Goal: Task Accomplishment & Management: Use online tool/utility

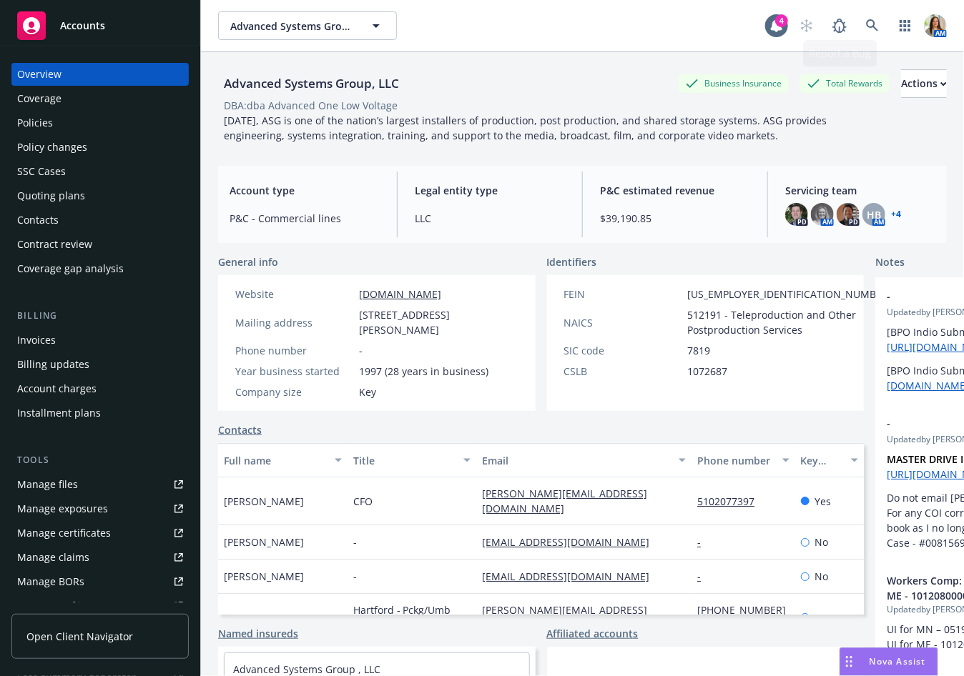
click at [868, 10] on div "Advanced Systems Group, LLC Advanced Systems Group, LLC 4 AM" at bounding box center [582, 25] width 763 height 51
click at [869, 28] on icon at bounding box center [872, 25] width 13 height 13
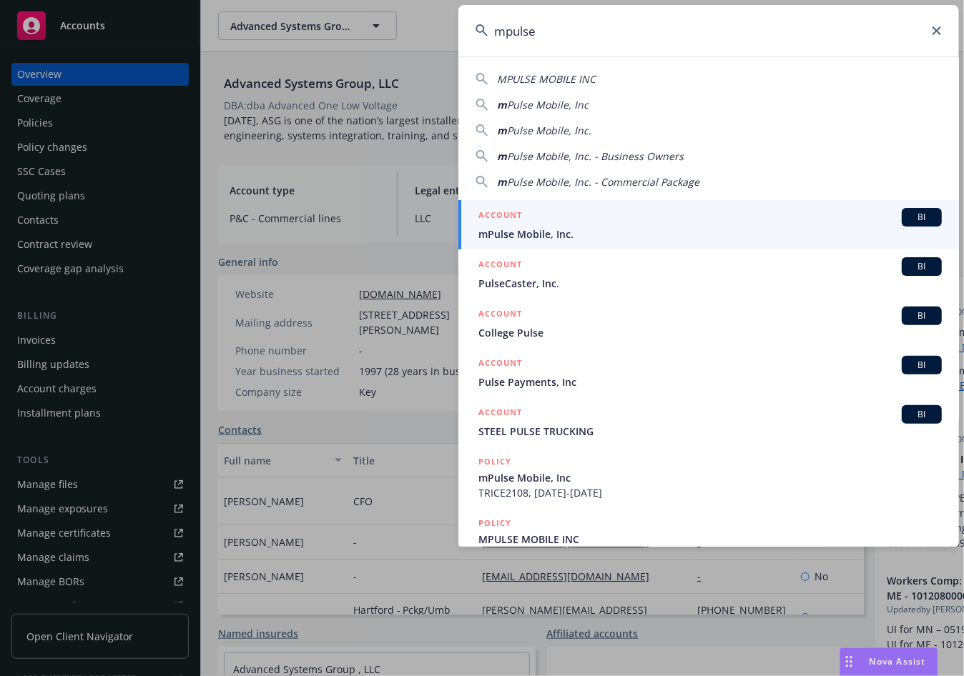
type input "mpulse"
click at [653, 229] on span "mPulse Mobile, Inc." at bounding box center [709, 234] width 463 height 15
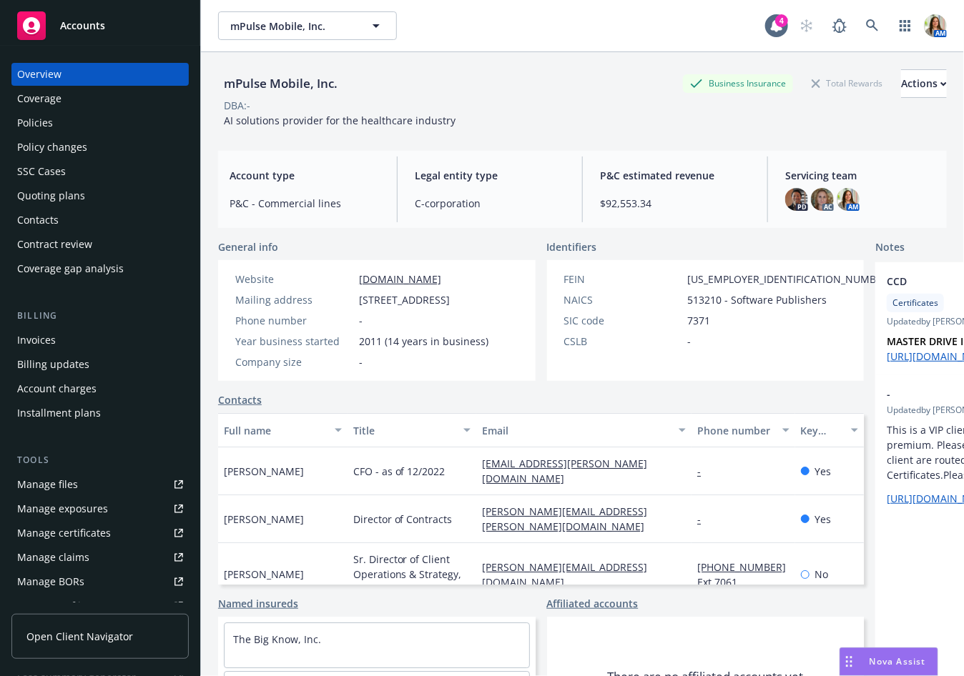
click at [93, 147] on div "Policy changes" at bounding box center [100, 147] width 166 height 23
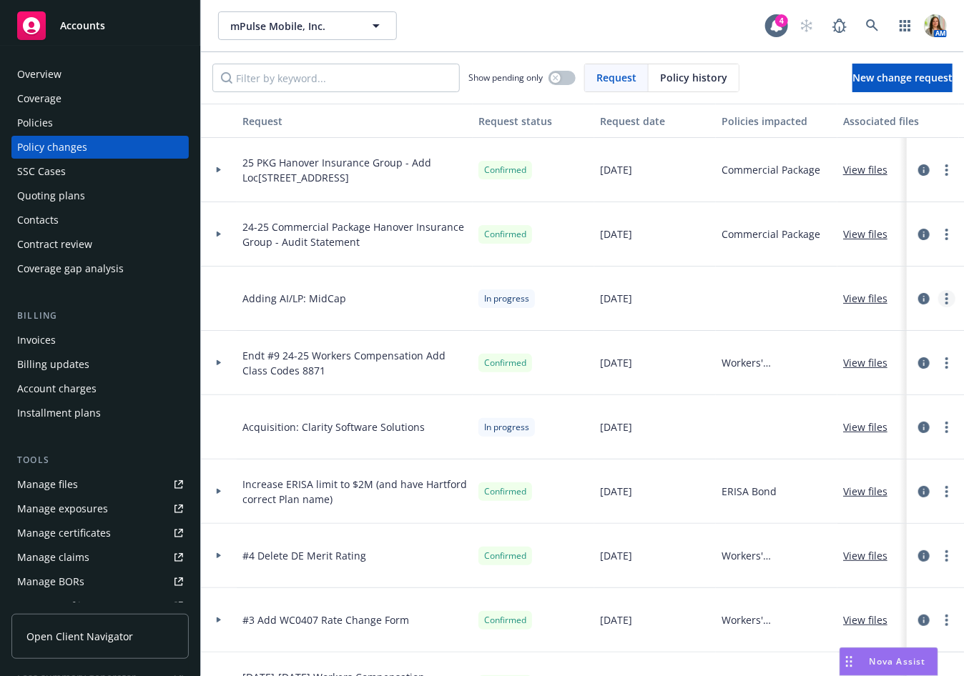
click at [949, 297] on link "more" at bounding box center [946, 298] width 17 height 17
click at [921, 322] on link "Copy logging email" at bounding box center [832, 327] width 245 height 29
click at [945, 433] on link "more" at bounding box center [946, 427] width 17 height 17
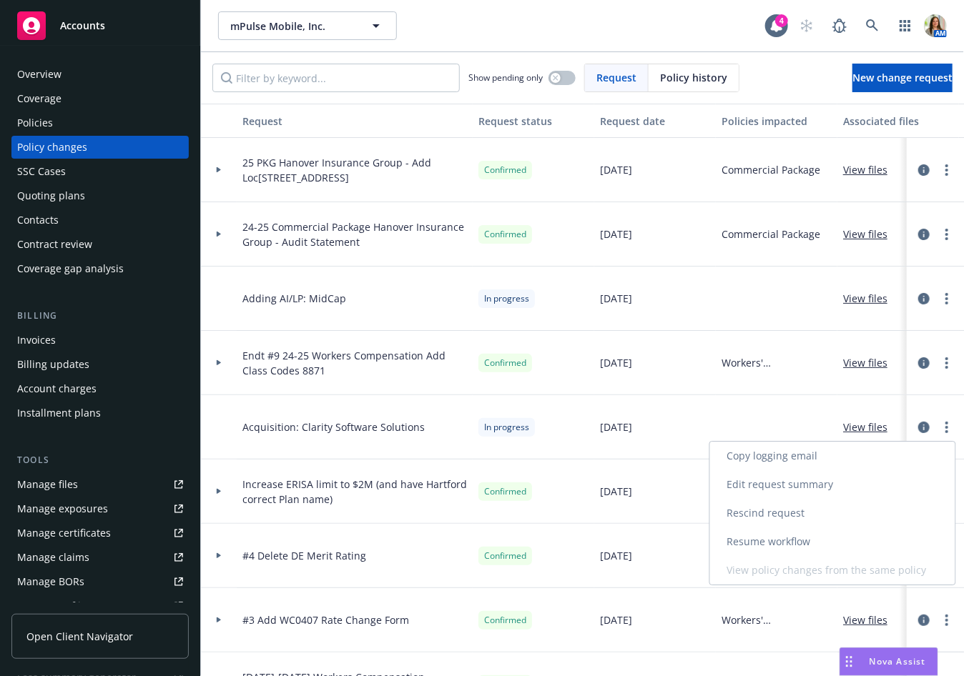
click at [917, 458] on link "Copy logging email" at bounding box center [832, 456] width 245 height 29
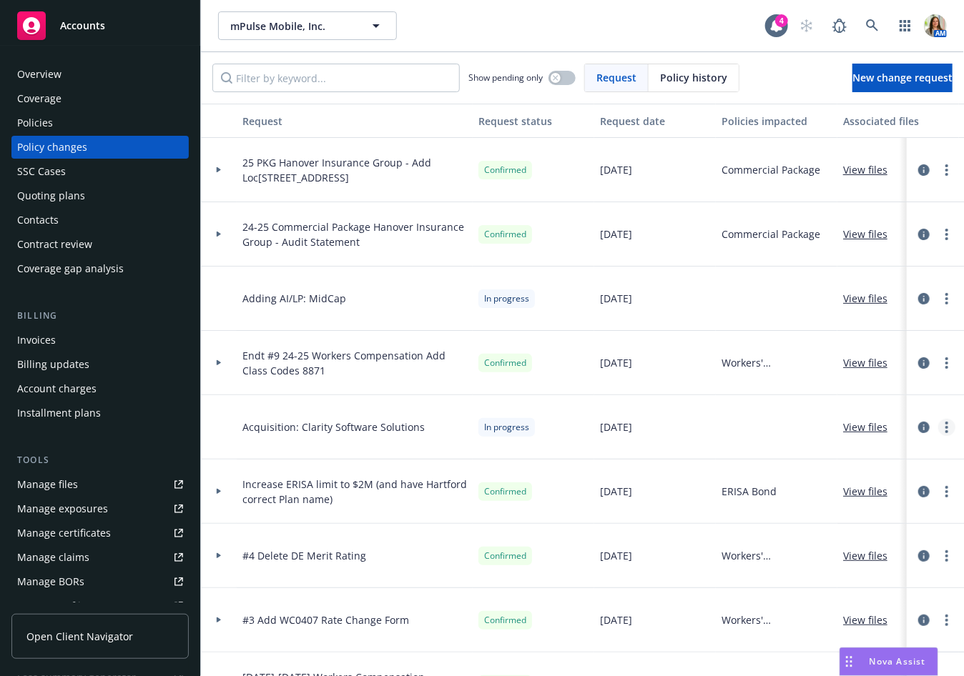
click at [947, 422] on circle "more" at bounding box center [946, 423] width 3 height 3
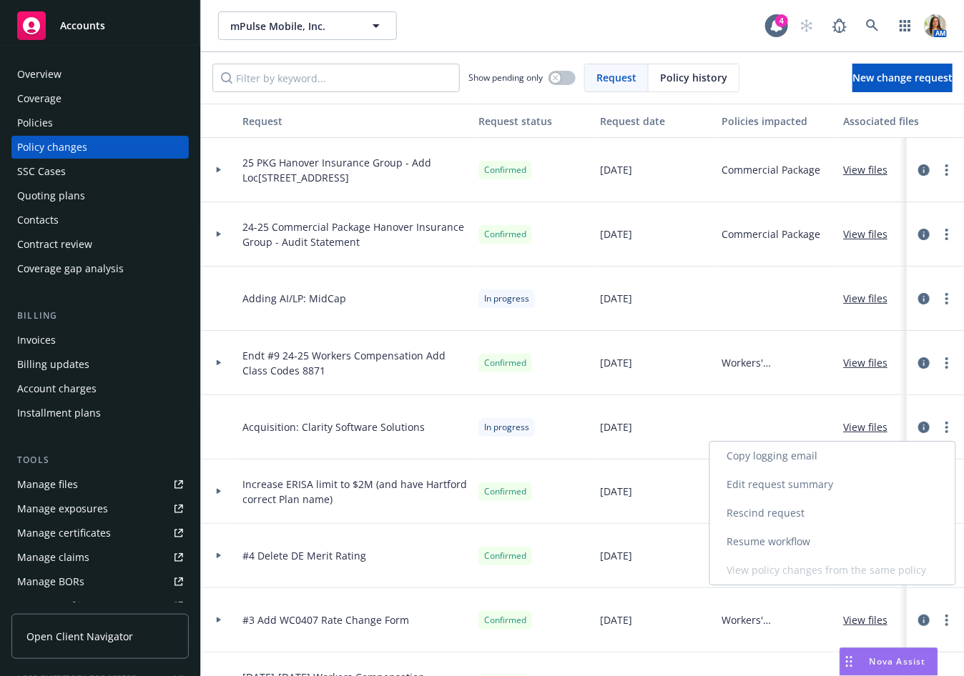
click at [919, 445] on link "Copy logging email" at bounding box center [832, 456] width 245 height 29
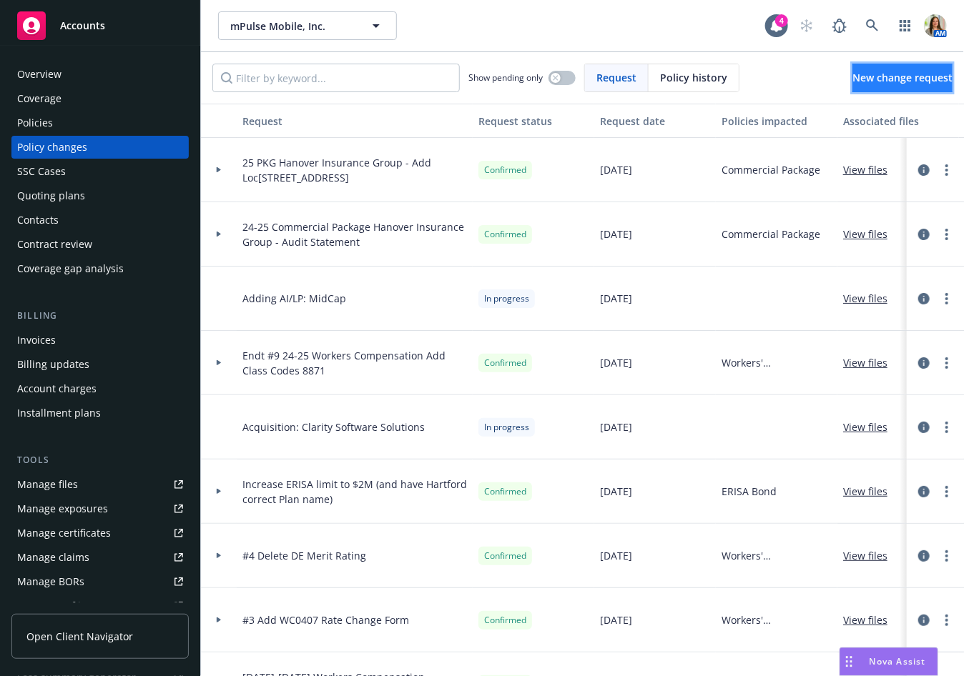
click at [874, 77] on span "New change request" at bounding box center [902, 78] width 100 height 14
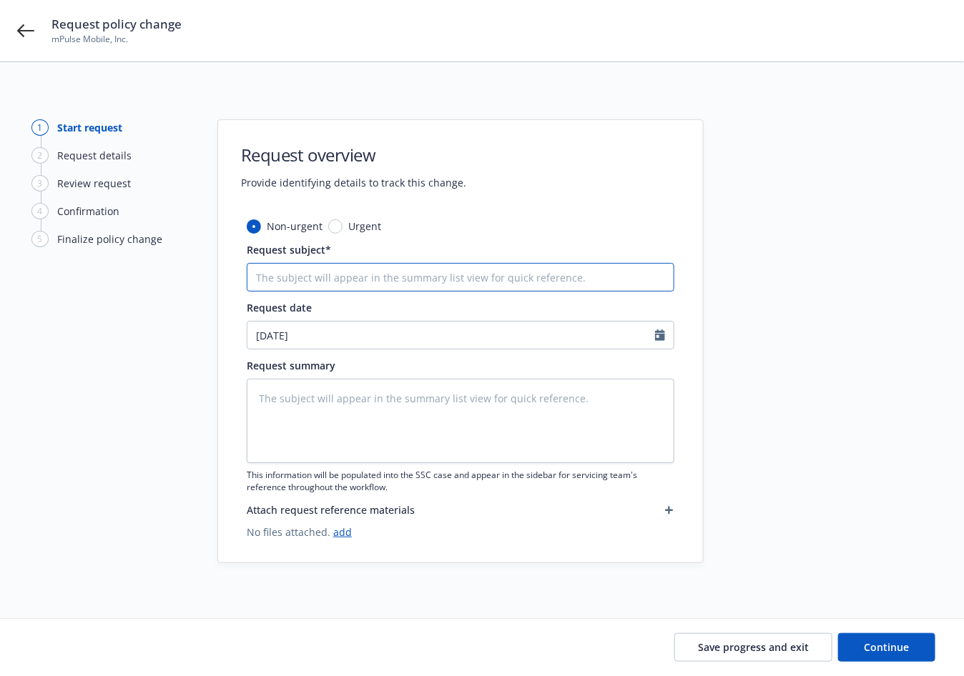
click at [327, 280] on input "Request subject*" at bounding box center [461, 277] width 428 height 29
type textarea "x"
type input "C"
type textarea "x"
type input "Co"
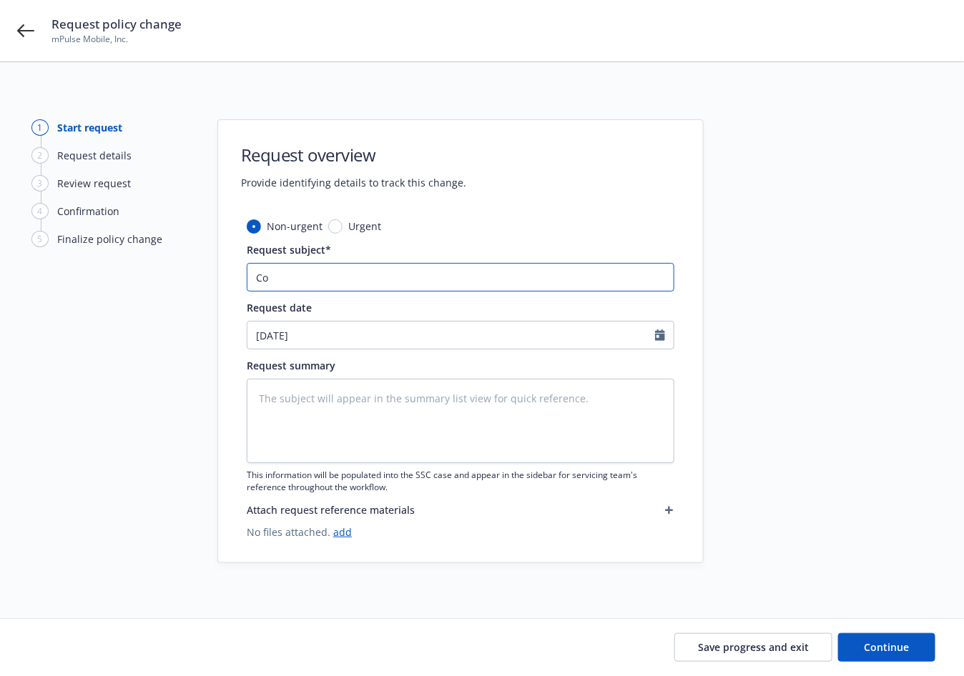
type textarea "x"
type input "C"
type textarea "x"
type input "A"
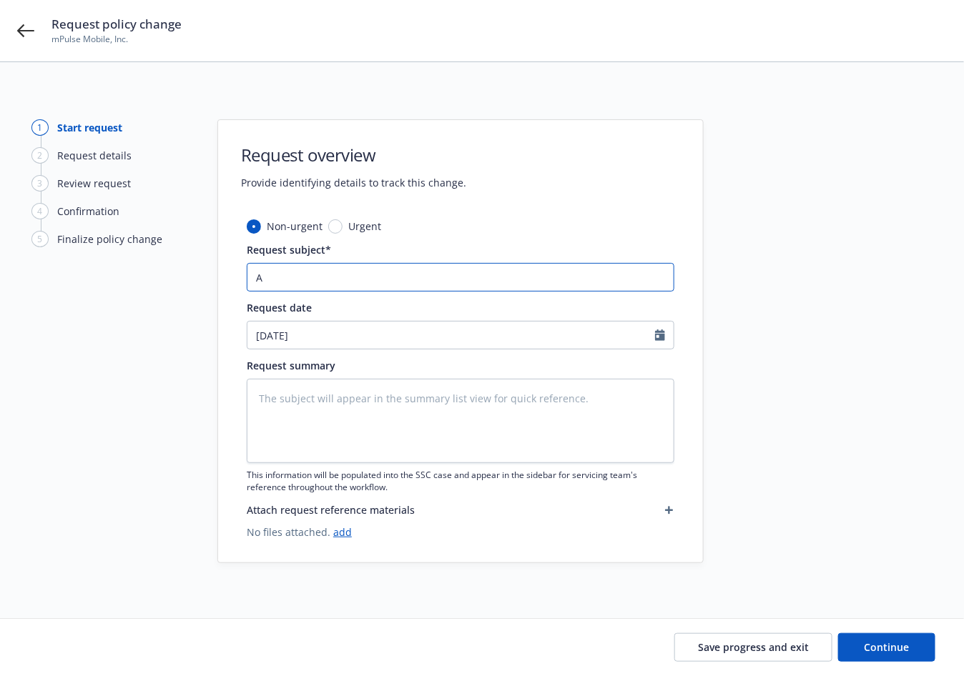
type textarea "x"
type input "Ad"
type textarea "x"
type input "Add"
type textarea "x"
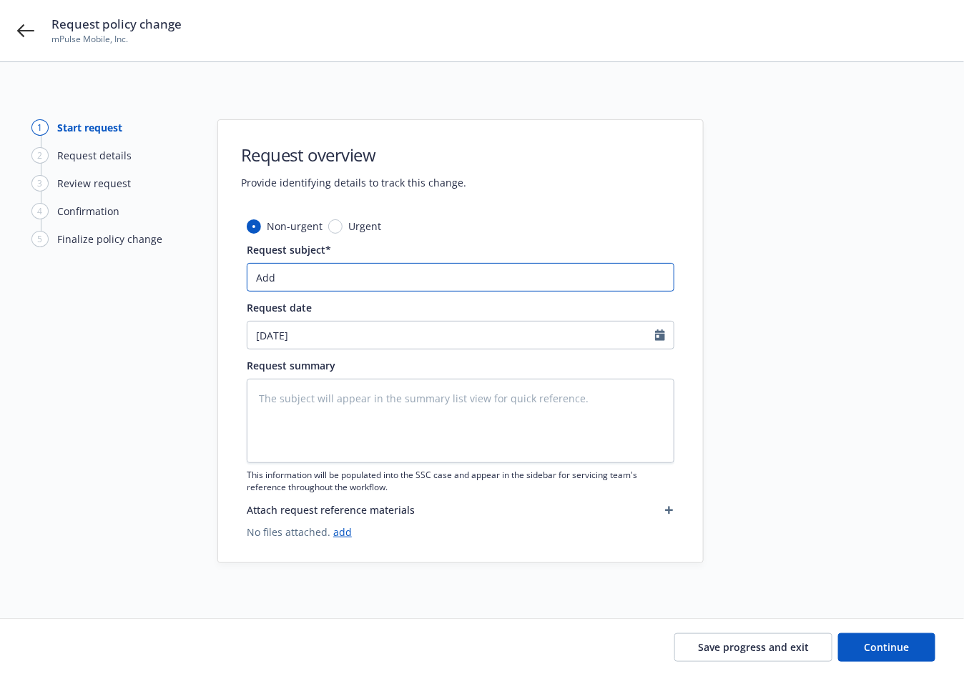
type input "Add"
type textarea "x"
type input "Add m"
type textarea "x"
type input "Add mis"
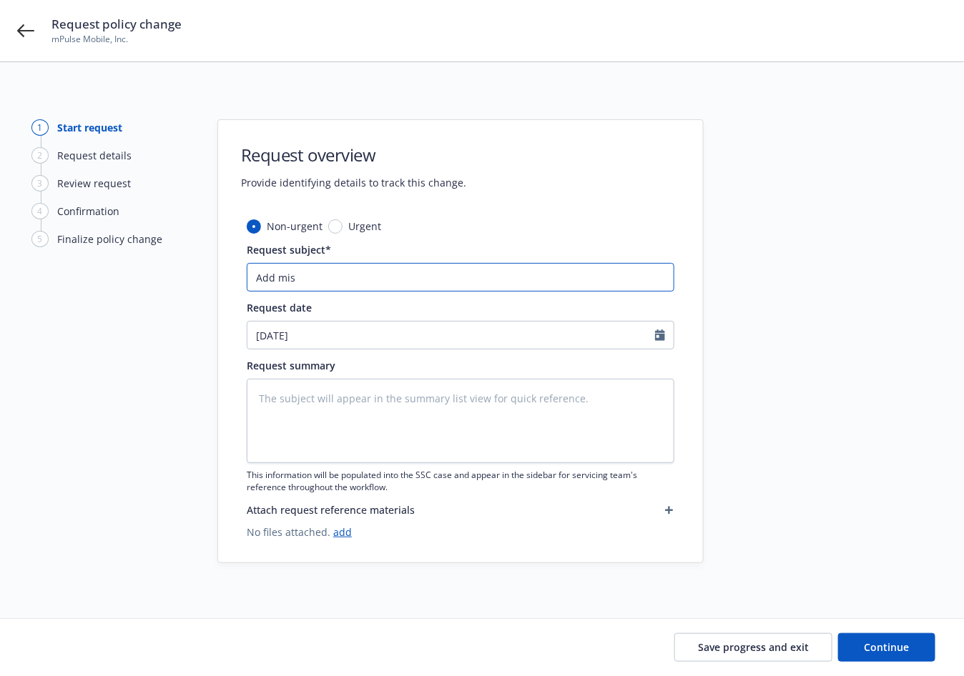
type textarea "x"
type input "Add miss"
type textarea "x"
type input "Add missi"
type textarea "x"
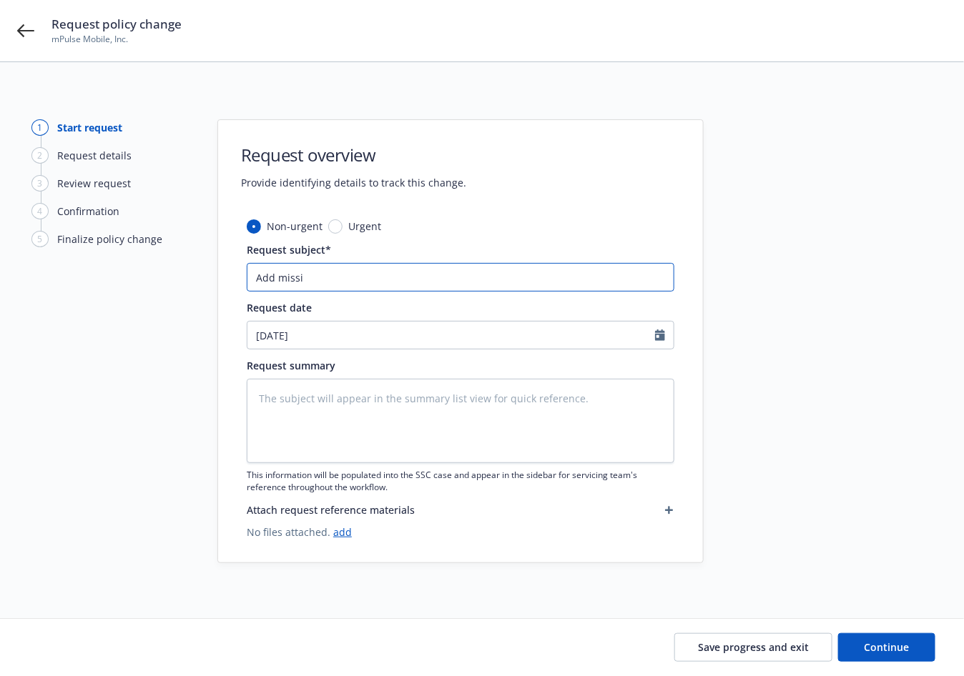
type input "Add missin"
type textarea "x"
type input "Add missing"
type textarea "x"
type input "Add missing"
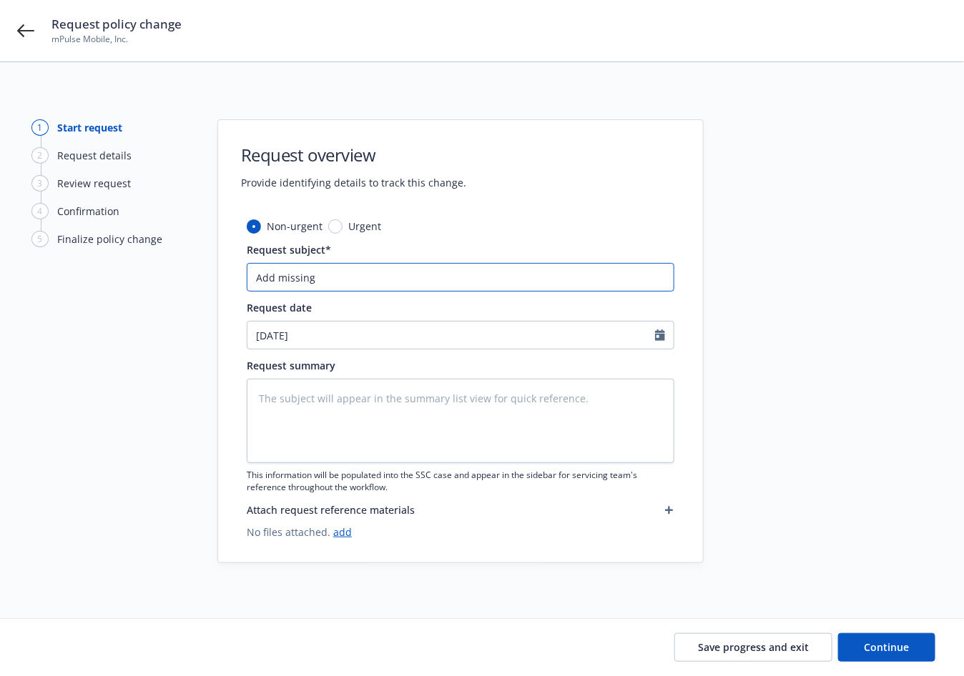
type textarea "x"
type input "Add missing N"
type textarea "x"
type input "Add missing Na"
type textarea "x"
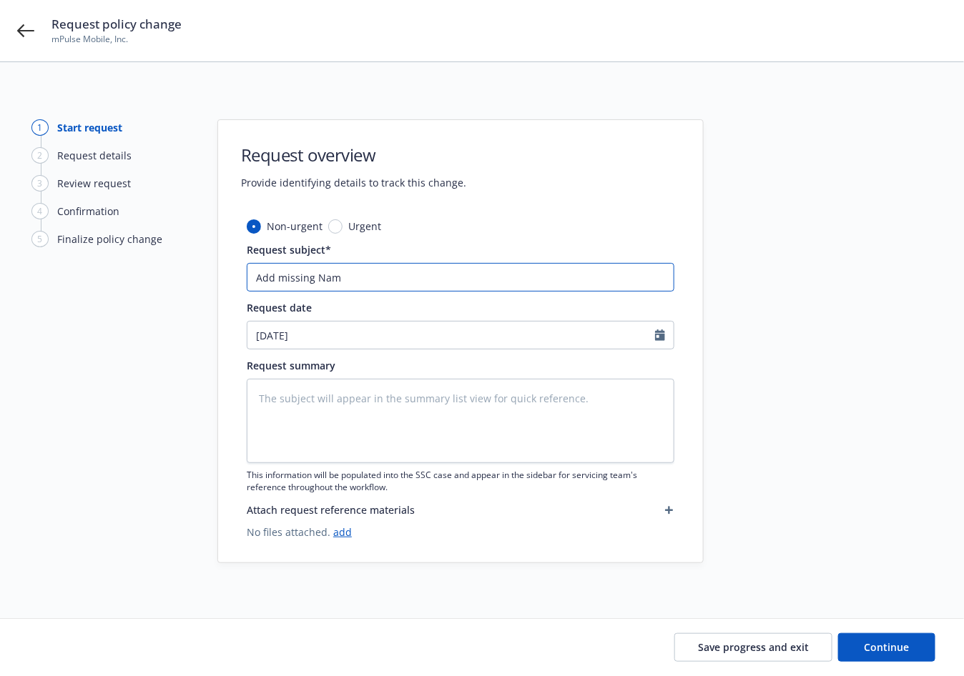
type input "Add missing Name"
type textarea "x"
type input "Add missing Named"
type textarea "x"
type input "Add missing Named"
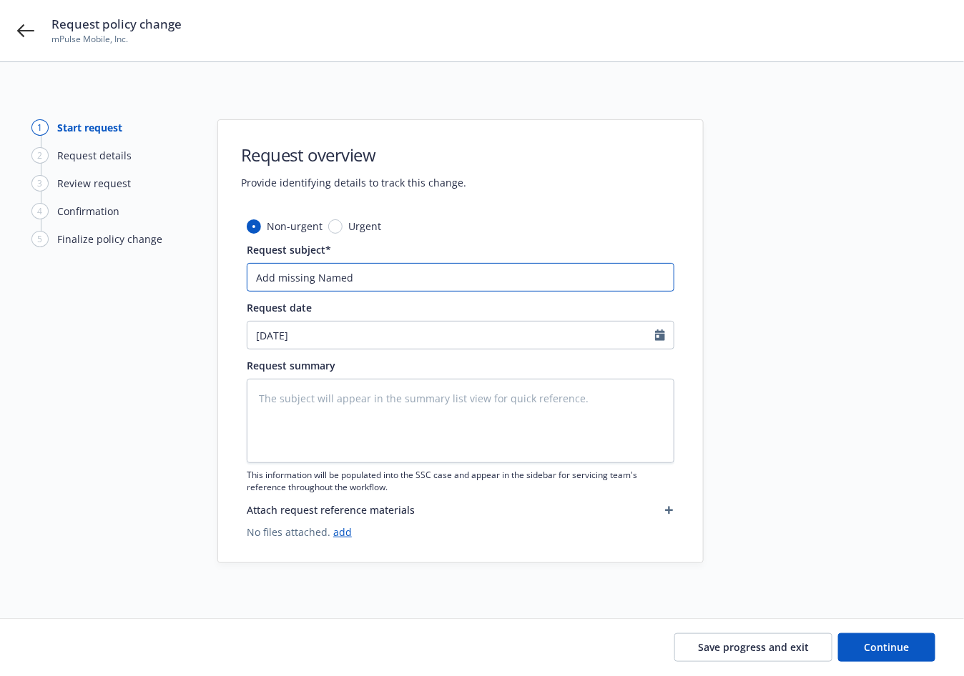
type textarea "x"
type input "Add missing Named I"
type textarea "x"
type input "Add missing Named In"
type textarea "x"
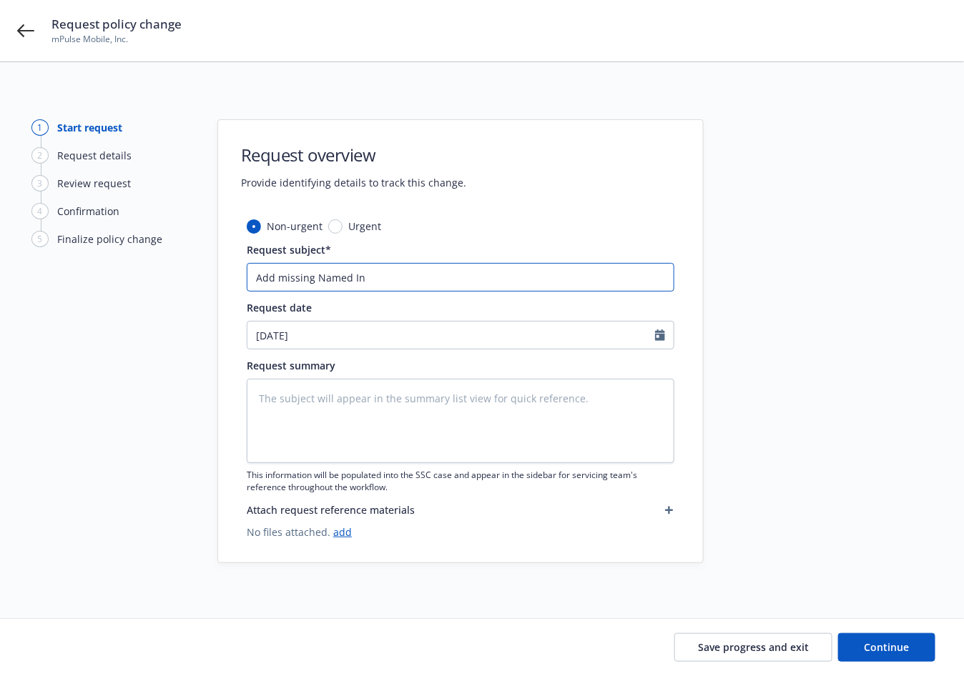
type input "Add missing Named Ins"
type textarea "x"
type input "Add missing Named Insu"
type textarea "x"
type input "Add missing Named Insur"
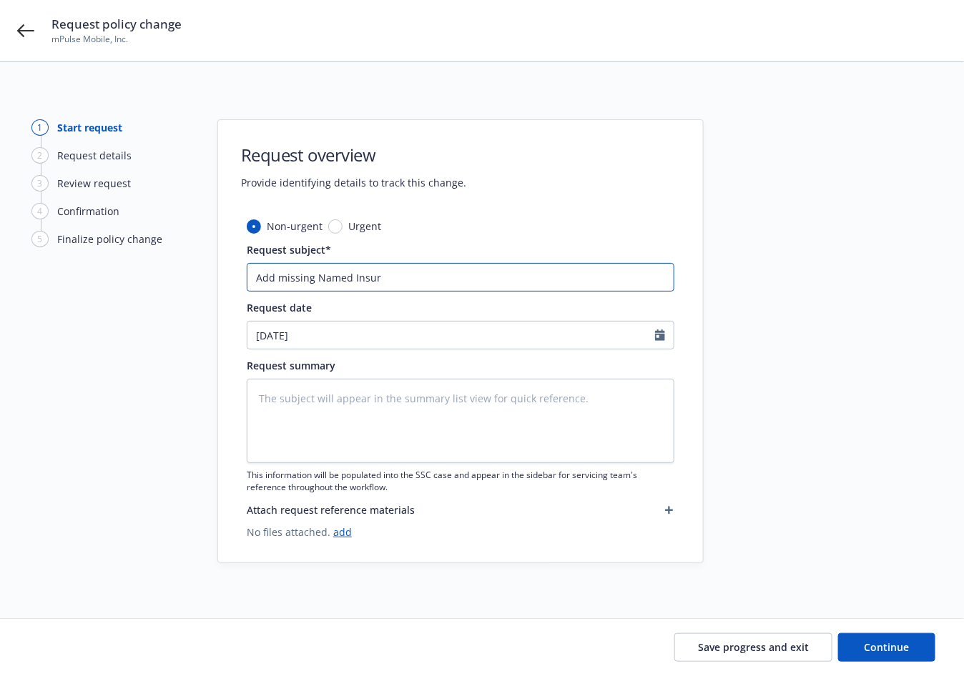
type textarea "x"
type input "Add missing Named Insure"
type textarea "x"
type input "Add missing Named Insured"
type textarea "x"
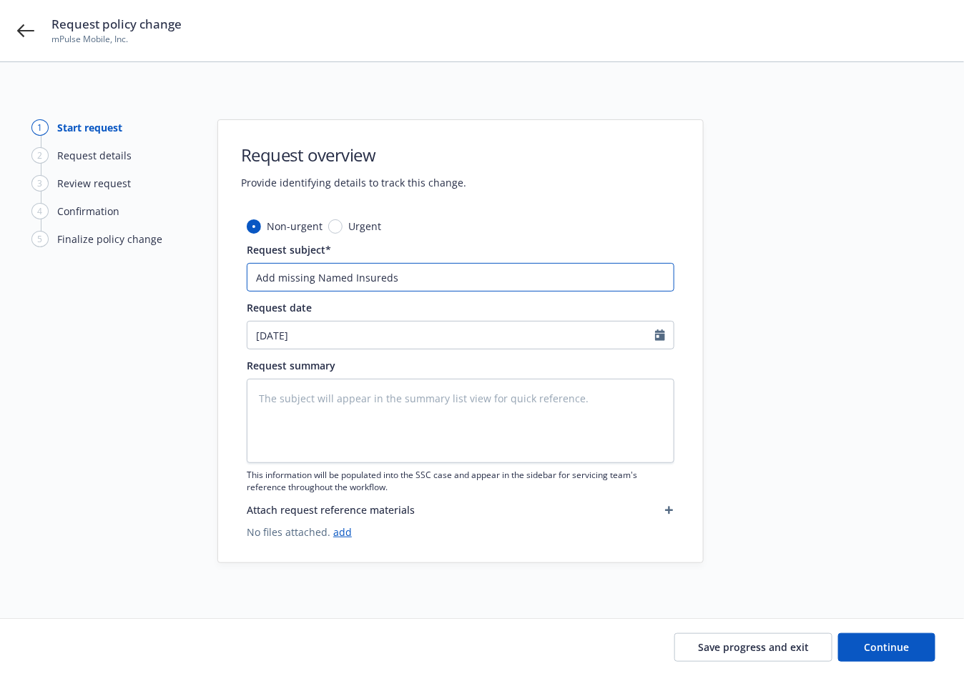
type input "Add missing Named Insureds"
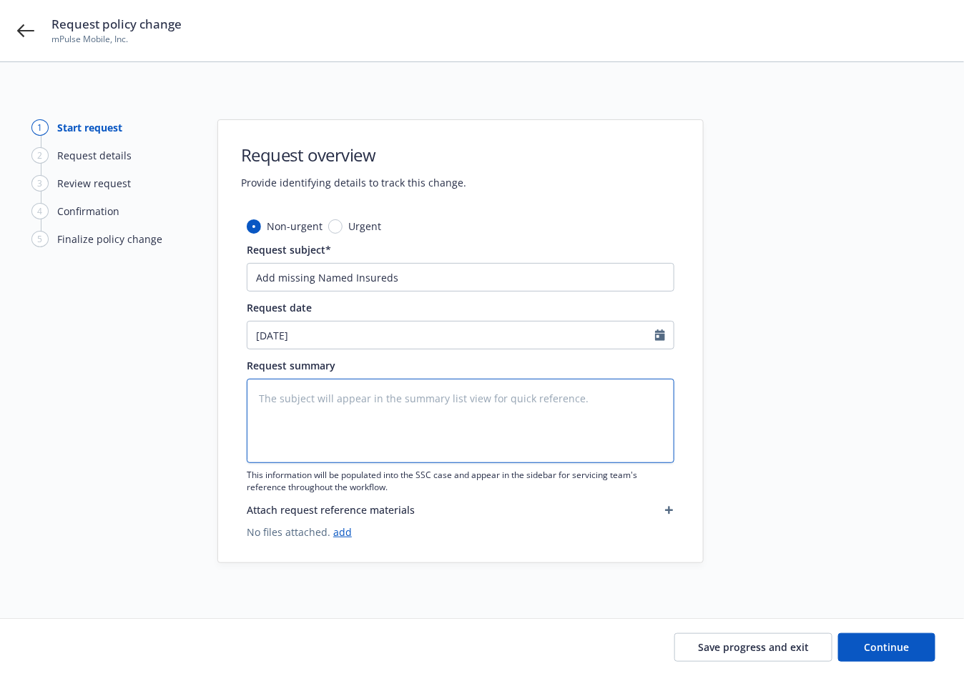
click at [360, 419] on textarea at bounding box center [461, 421] width 428 height 84
paste textarea "support+98308e2b-370b-4dd9-8bae-c444f17c3b1c@newfront.com"
type textarea "x"
type textarea "support+98308e2b-370b-4dd9-8bae-c444f17c3b1c@newfront.com"
type textarea "x"
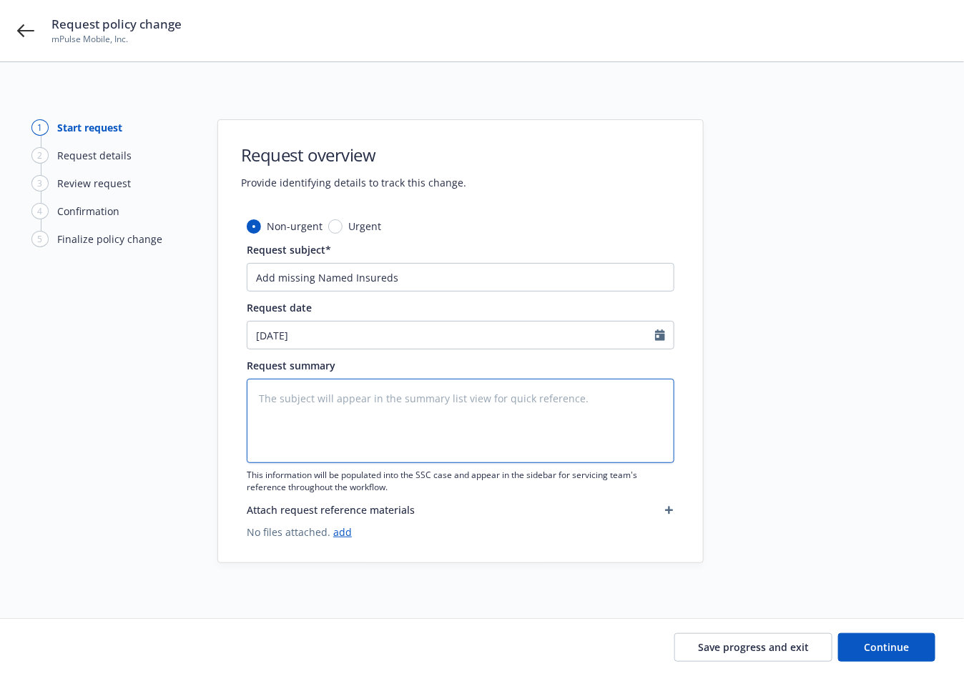
paste textarea "mPulse Intermediate Inc. mPulse Mobile, Inc. PSG-A IV Blocker 2 L.L.C. HT Holdc…"
type textarea "x"
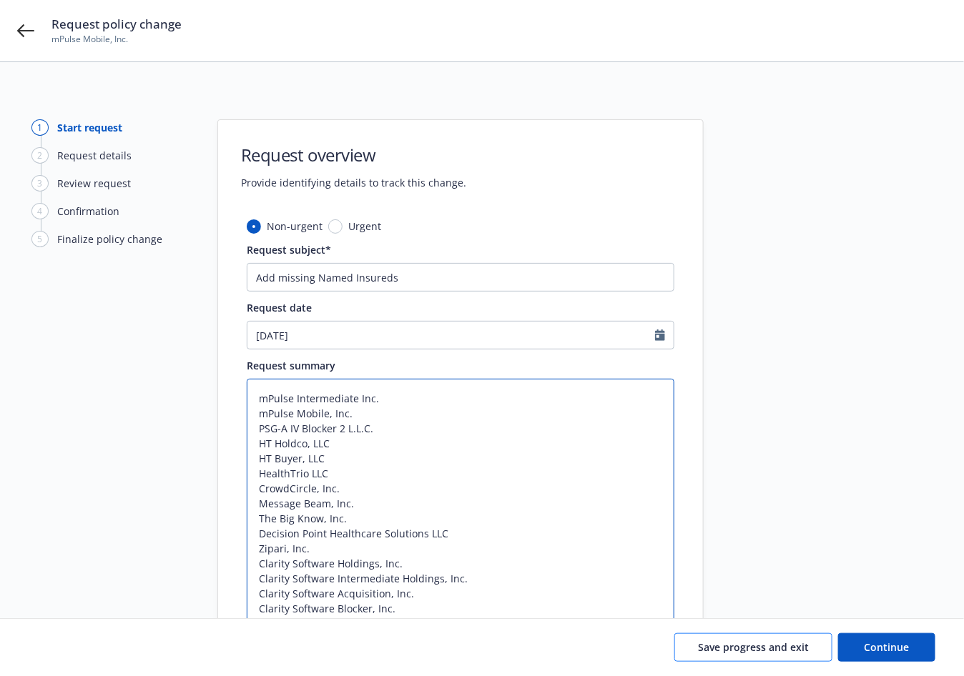
type textarea "mPulse Intermediate Inc. mPulse Mobile, Inc. PSG-A IV Blocker 2 L.L.C. HT Holdc…"
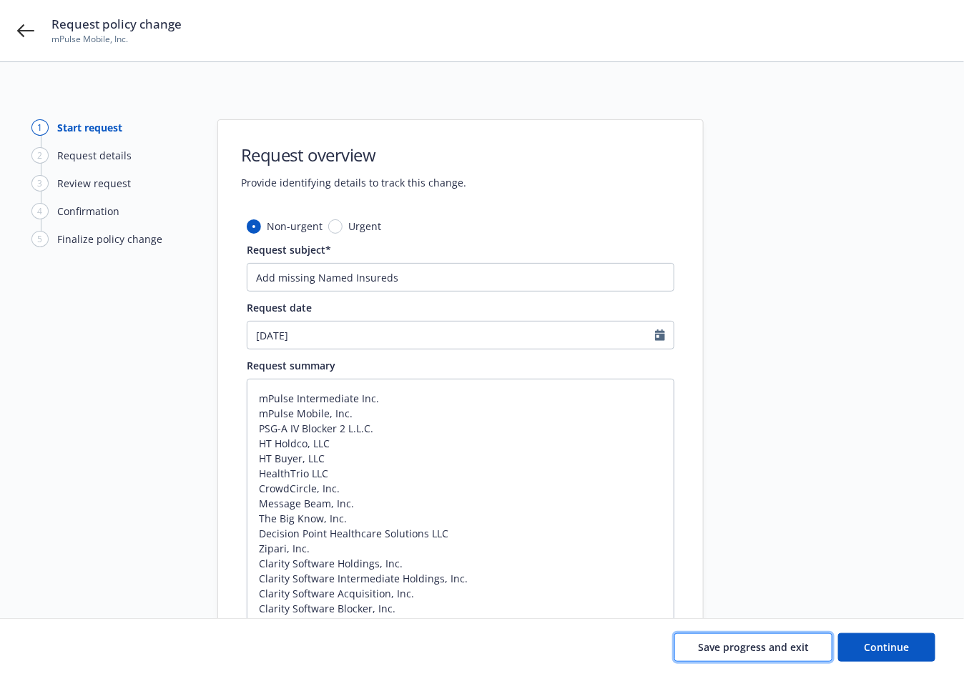
click at [764, 646] on span "Save progress and exit" at bounding box center [753, 648] width 111 height 14
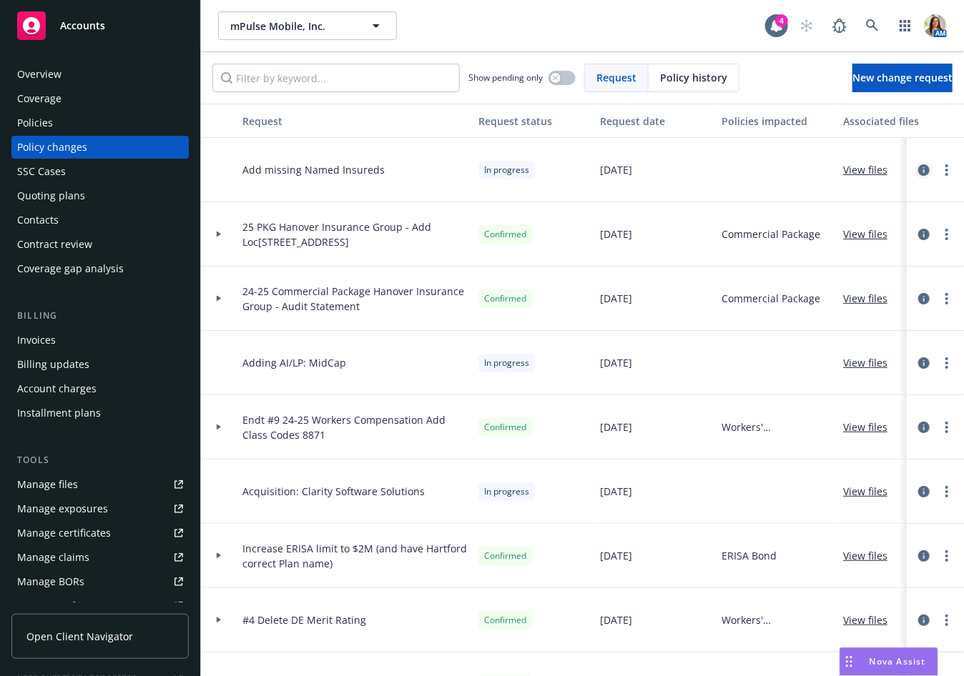
click at [919, 169] on icon "circleInformation" at bounding box center [923, 169] width 11 height 11
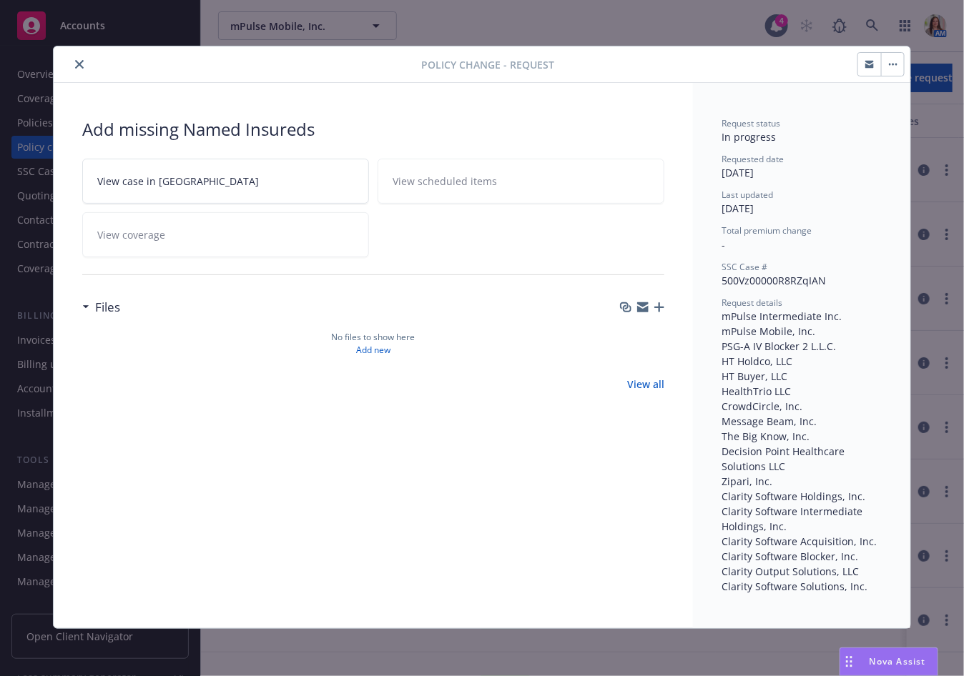
click at [663, 308] on icon "button" at bounding box center [659, 307] width 10 height 10
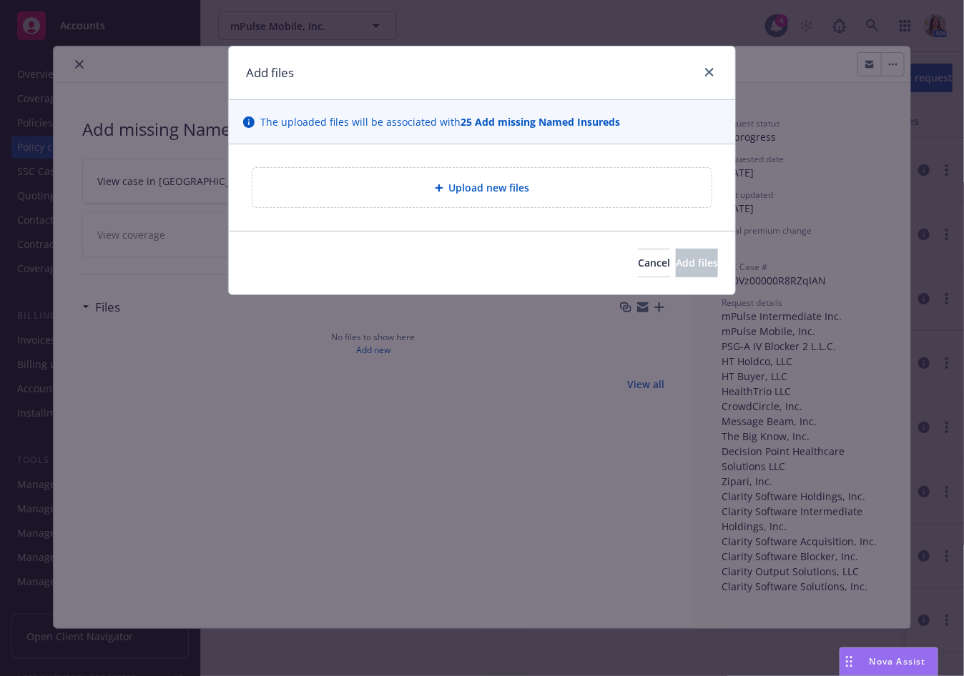
type textarea "x"
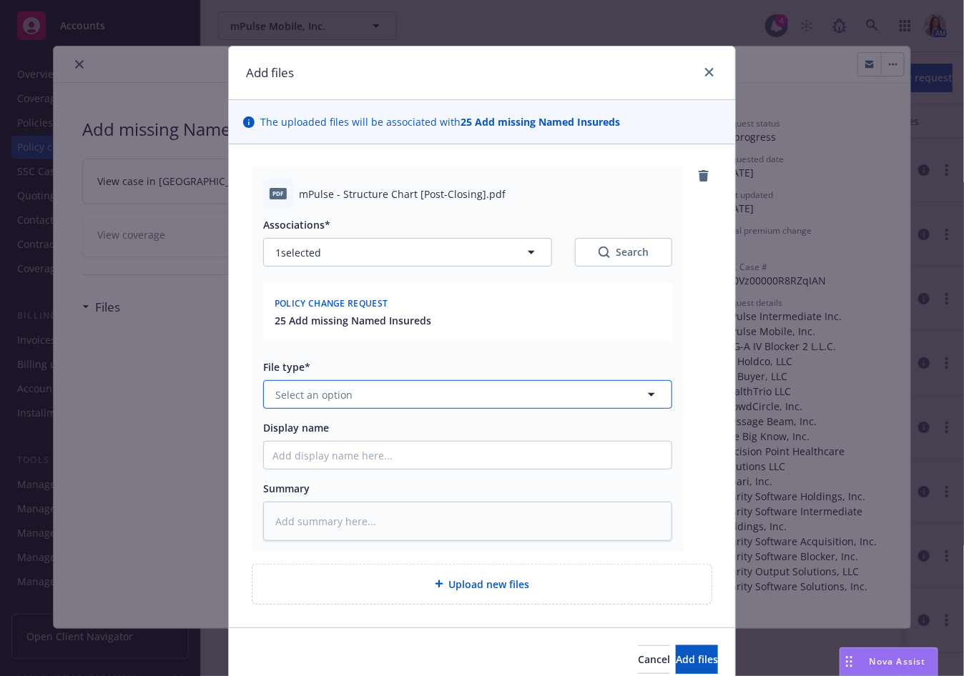
click at [320, 390] on span "Select an option" at bounding box center [313, 394] width 77 height 15
type input "org"
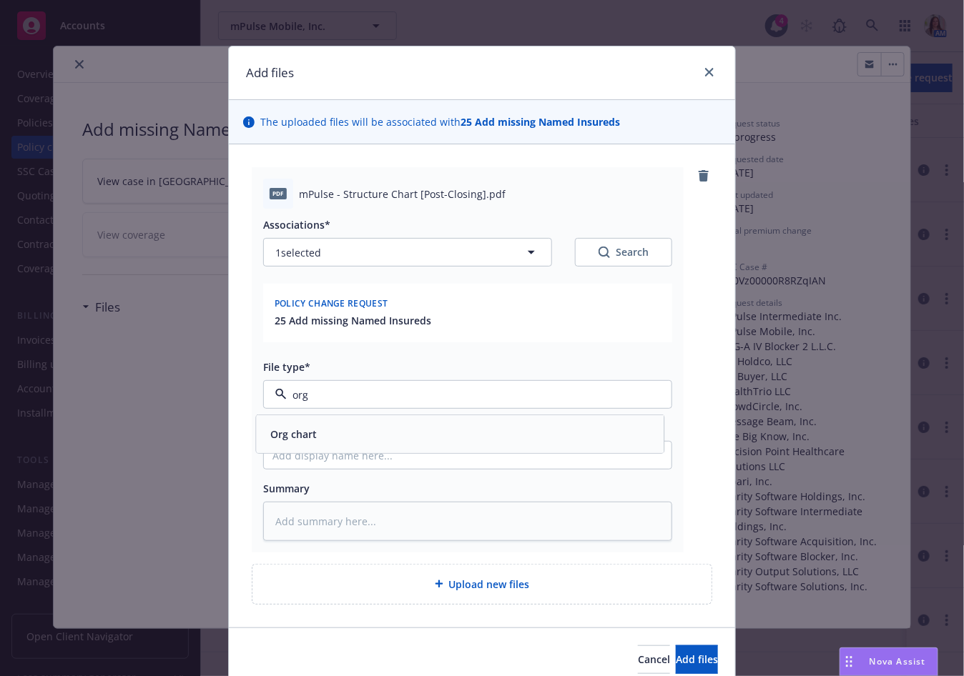
click at [310, 425] on div "Org chart" at bounding box center [292, 434] width 55 height 21
drag, startPoint x: 301, startPoint y: 194, endPoint x: 480, endPoint y: 192, distance: 178.7
click at [480, 192] on span "mPulse - Structure Chart [Post-Closing].pdf" at bounding box center [402, 194] width 207 height 15
copy span "mPulse - Structure Chart [Post-Closing]"
click at [352, 463] on input "Display name" at bounding box center [468, 455] width 408 height 27
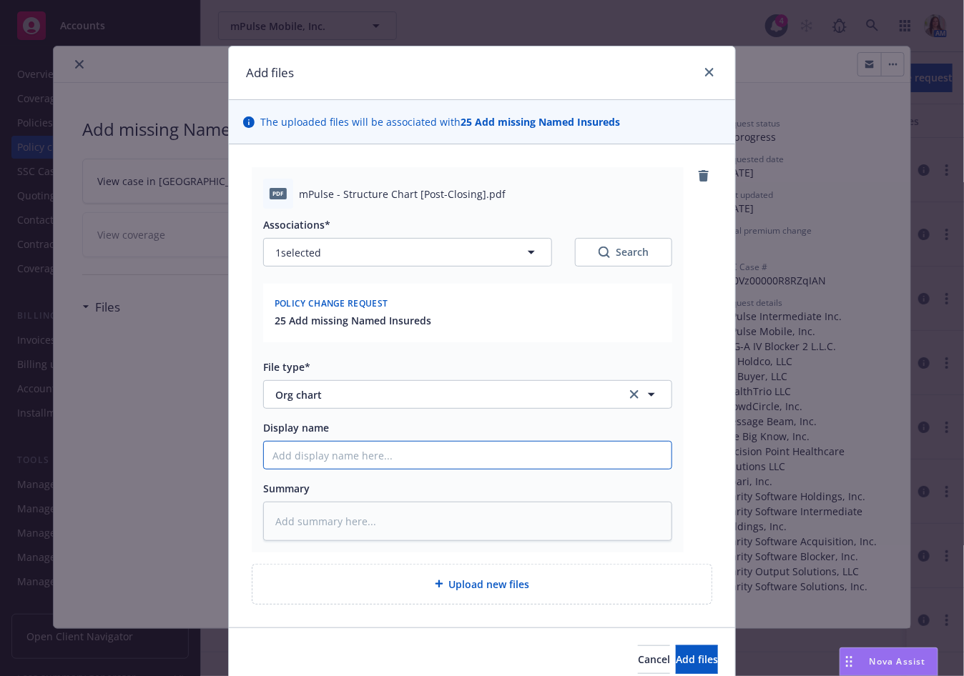
paste input "mPulse - Structure Chart [Post-Closing]"
type textarea "x"
type input "mPulse - Structure Chart [Post-Closing]"
click at [676, 662] on span "Add files" at bounding box center [697, 660] width 42 height 14
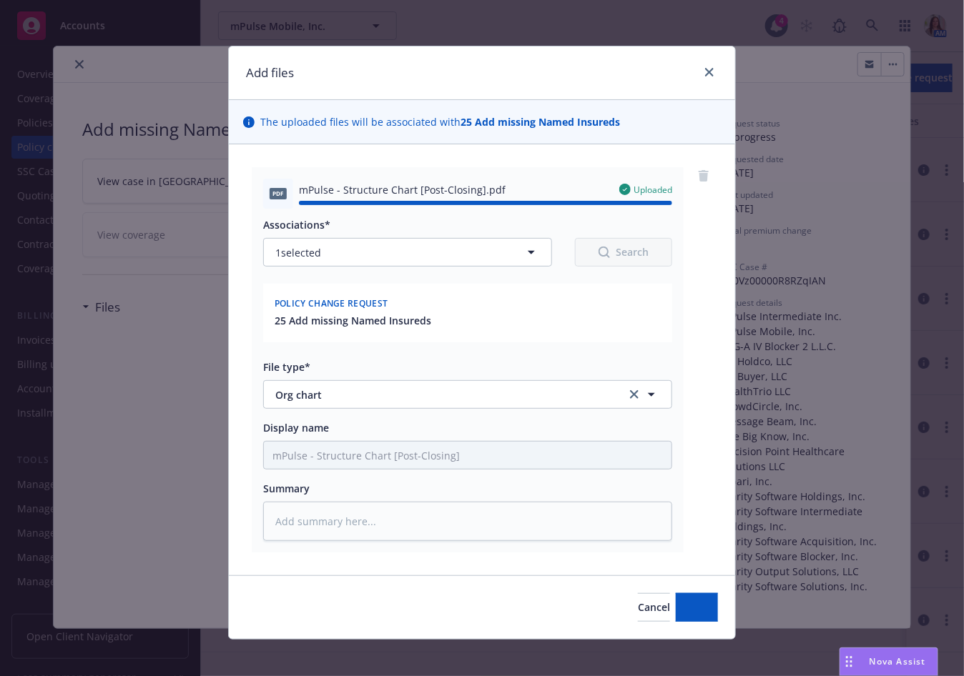
type textarea "x"
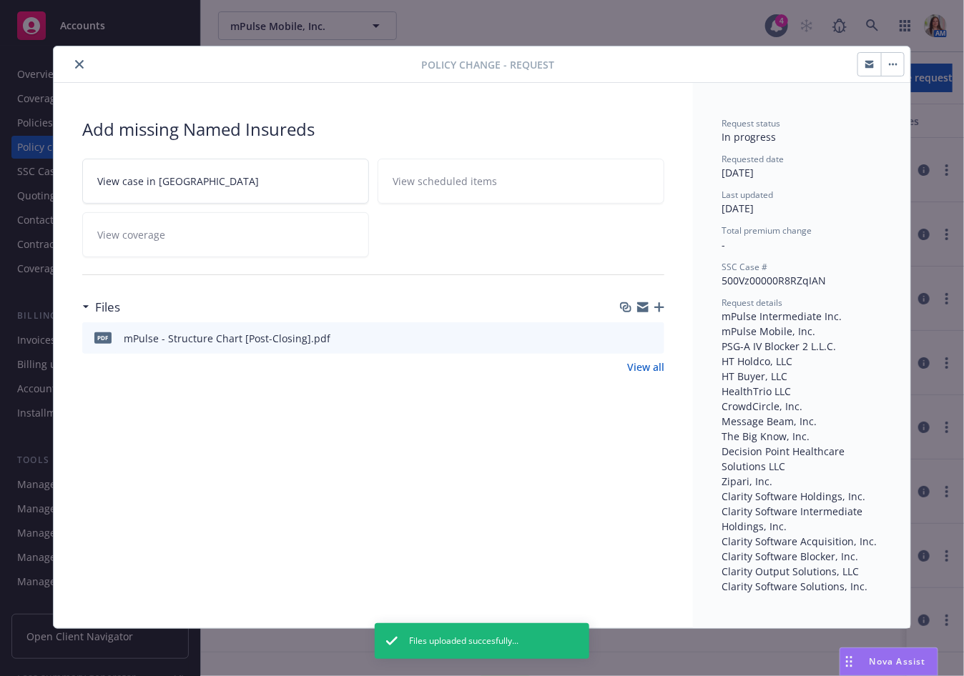
click at [78, 63] on icon "close" at bounding box center [79, 64] width 9 height 9
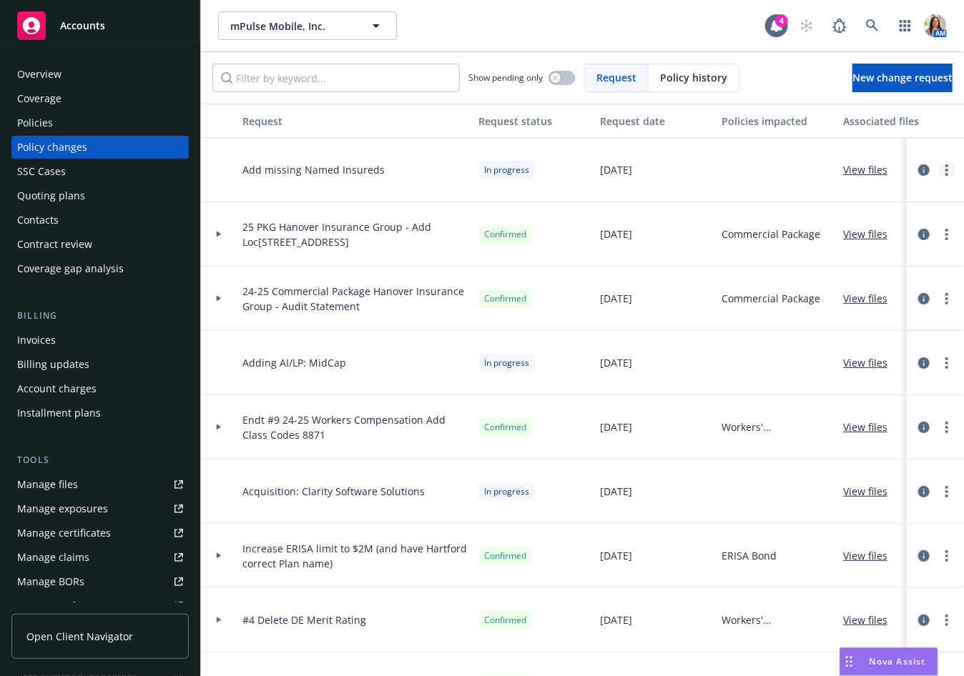
click at [942, 166] on link "more" at bounding box center [946, 170] width 17 height 17
click at [910, 205] on link "Copy logging email" at bounding box center [832, 198] width 245 height 29
click at [854, 162] on link "View files" at bounding box center [871, 169] width 56 height 15
click at [79, 134] on div "Overview Coverage Policies Policy changes SSC Cases Quoting plans Contacts Cont…" at bounding box center [99, 171] width 177 height 217
click at [873, 29] on icon at bounding box center [872, 25] width 13 height 13
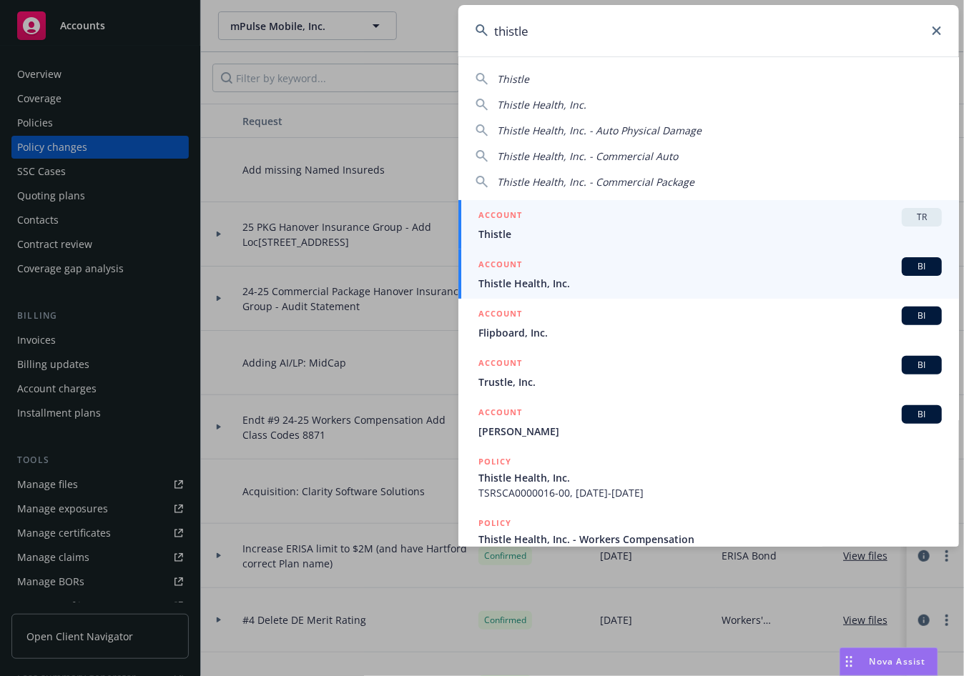
type input "thistle"
click at [635, 271] on div "ACCOUNT BI" at bounding box center [709, 266] width 463 height 19
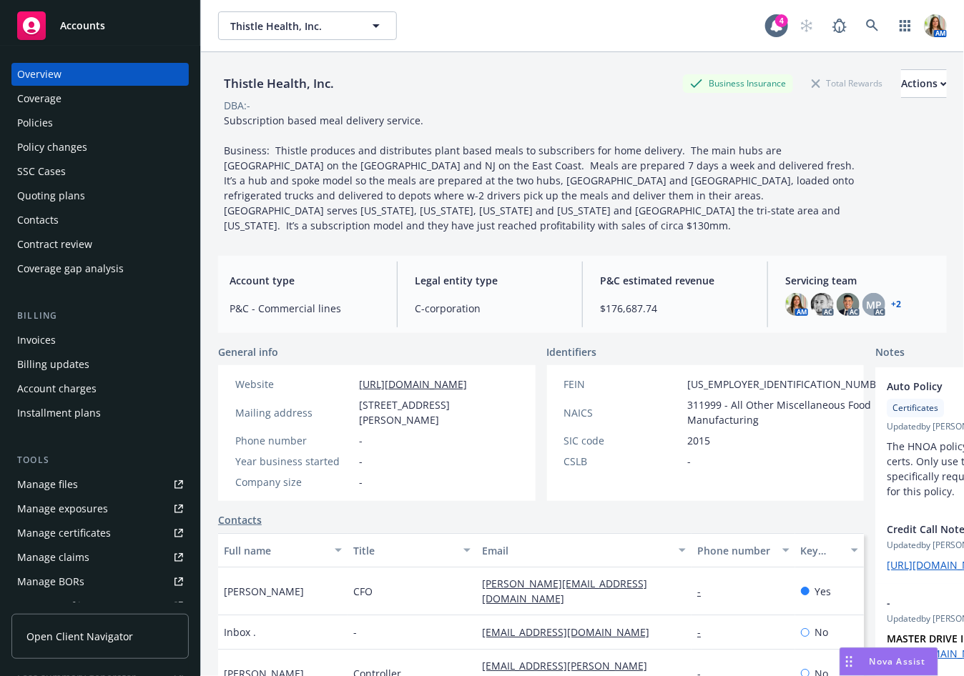
click at [102, 127] on div "Policies" at bounding box center [100, 123] width 166 height 23
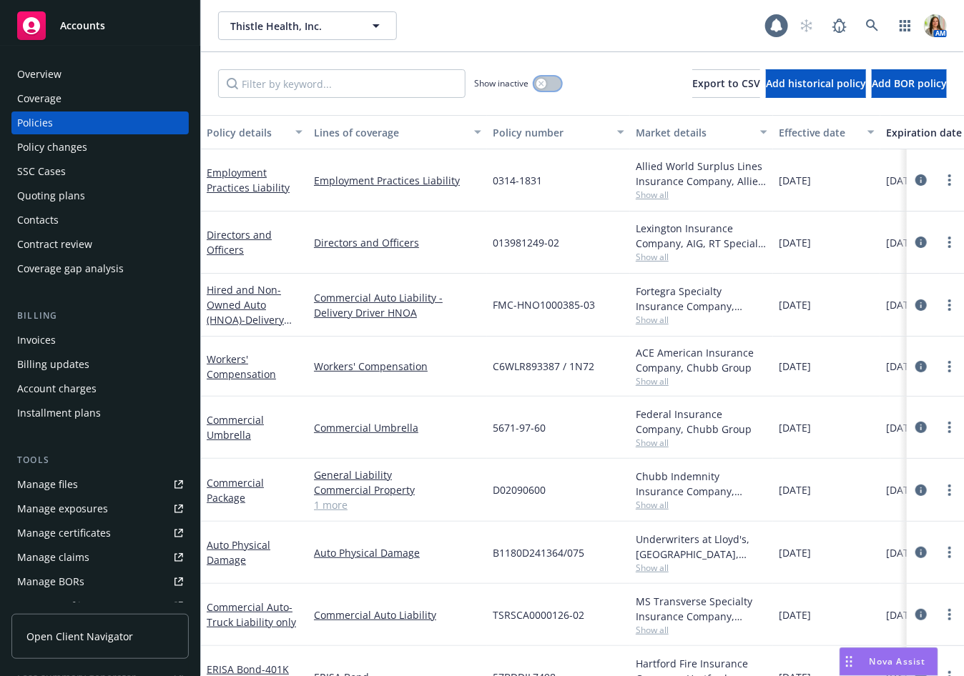
click at [540, 86] on icon "button" at bounding box center [541, 84] width 6 height 6
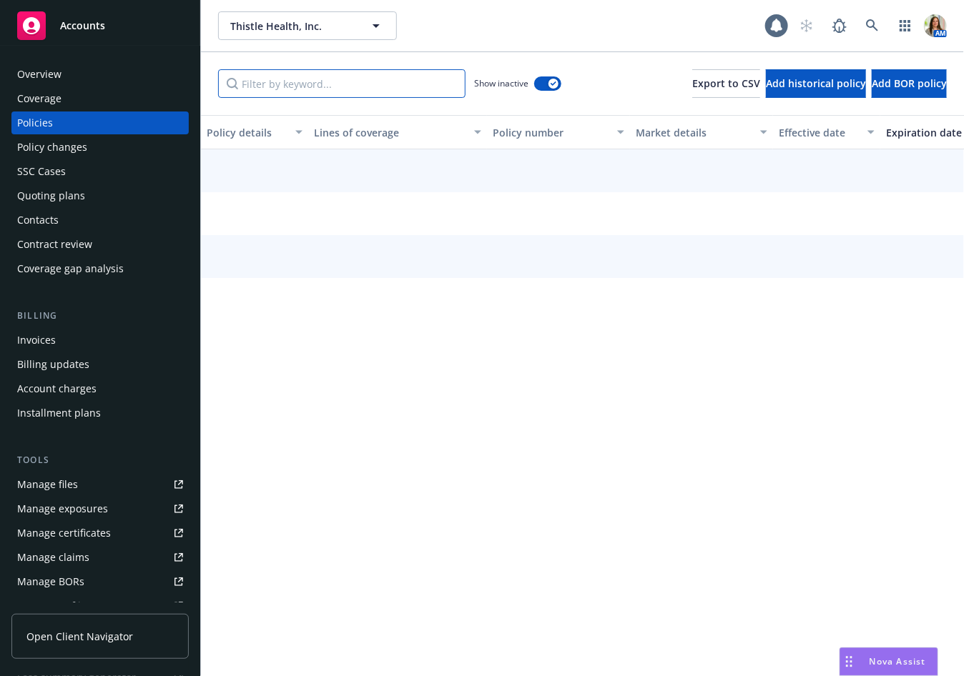
click at [405, 89] on input "Filter by keyword..." at bounding box center [341, 83] width 247 height 29
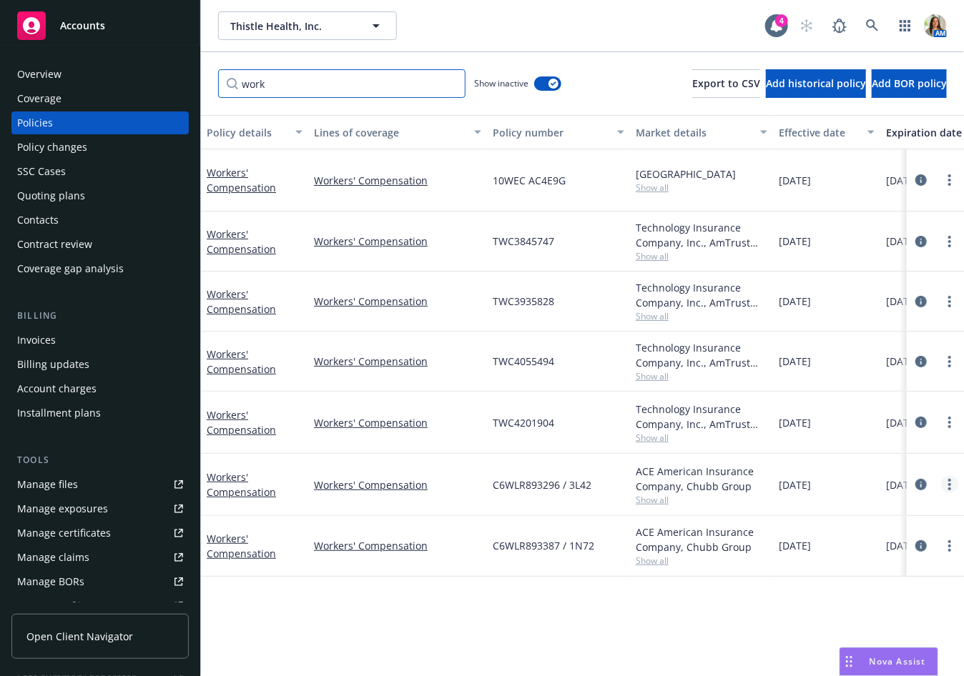
type input "work"
click at [946, 478] on link "more" at bounding box center [949, 484] width 17 height 17
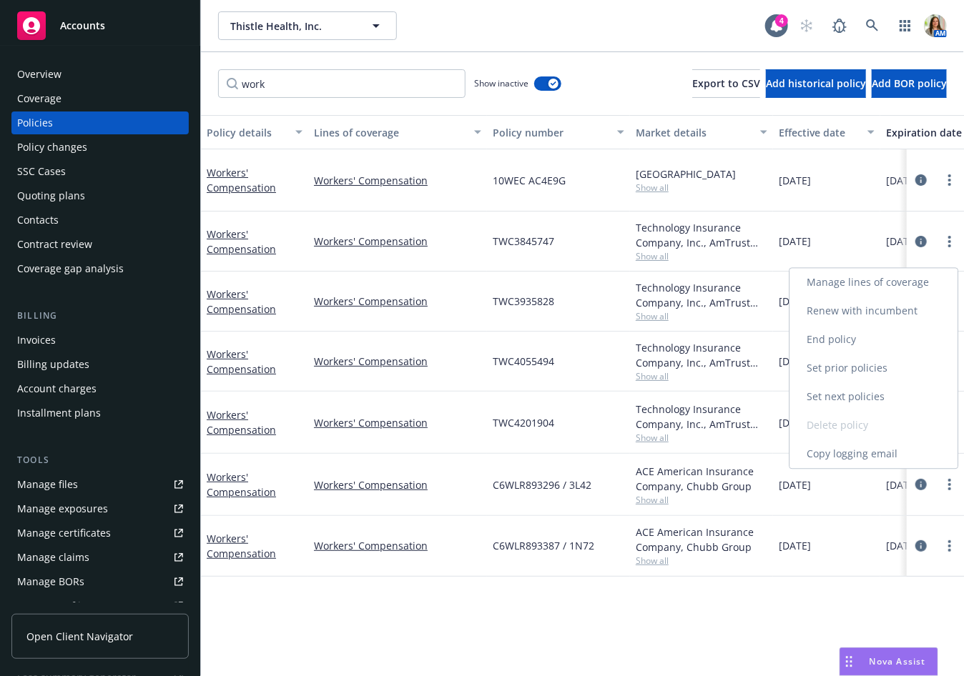
click at [922, 460] on link "Copy logging email" at bounding box center [874, 454] width 168 height 29
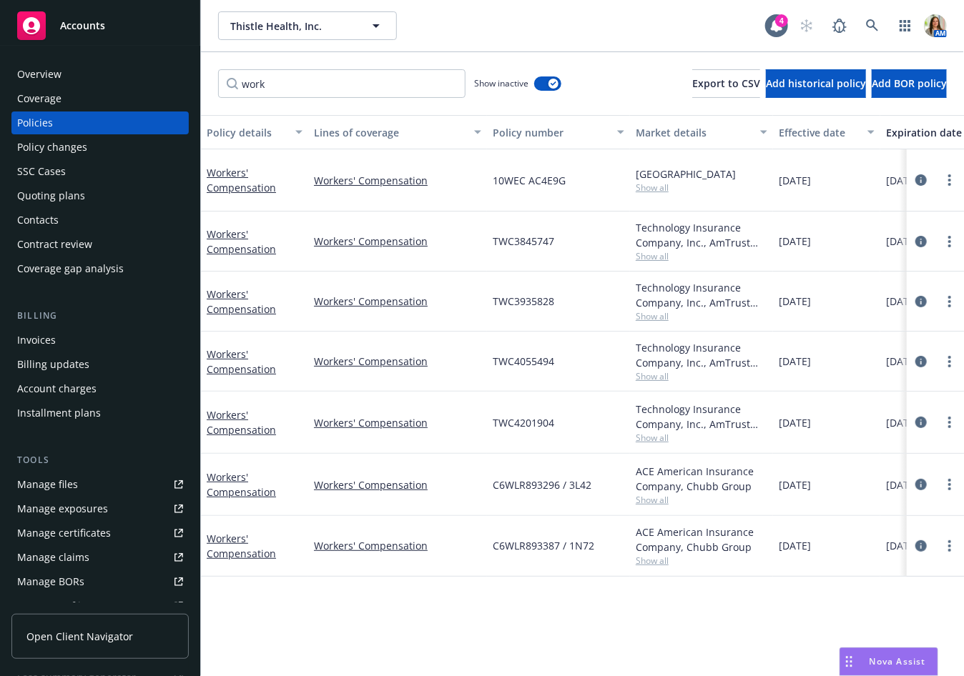
click at [119, 192] on div "Quoting plans" at bounding box center [100, 195] width 166 height 23
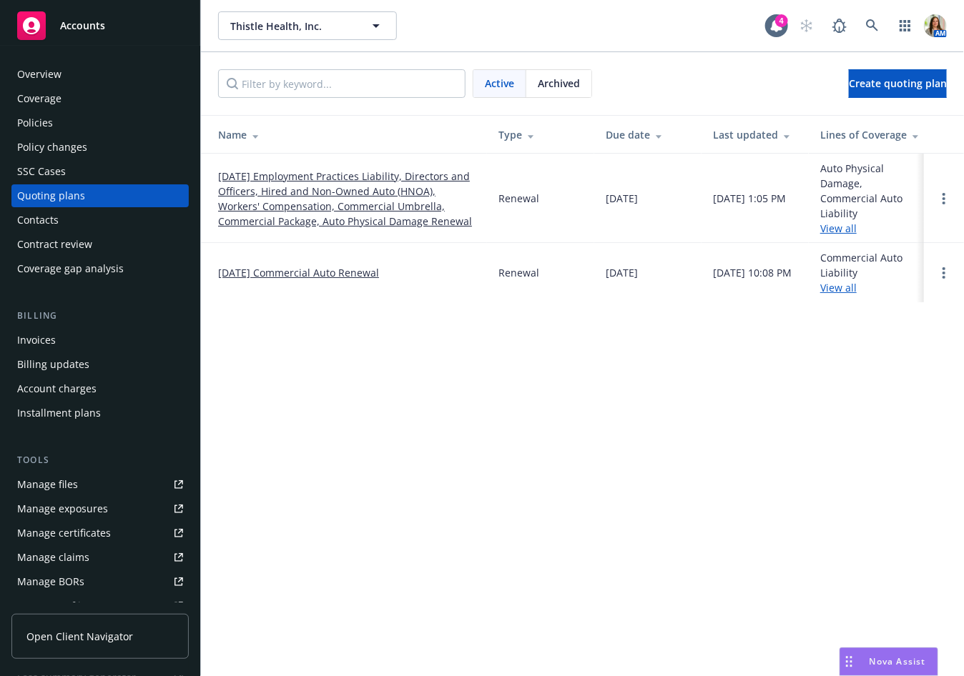
click at [247, 210] on link "12/15/25 Employment Practices Liability, Directors and Officers, Hired and Non-…" at bounding box center [346, 199] width 257 height 60
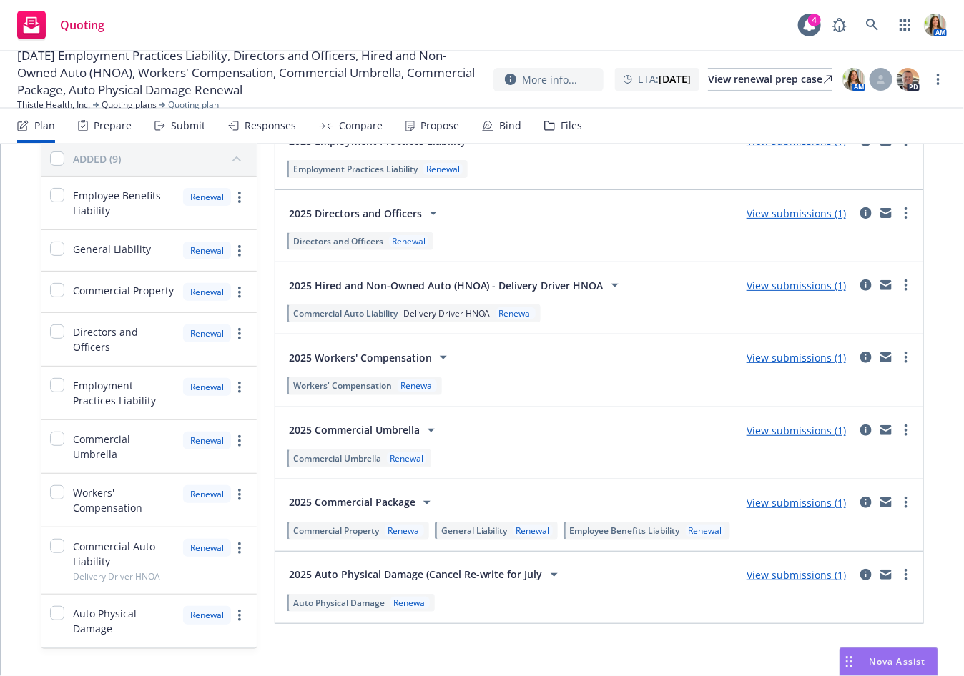
scroll to position [138, 0]
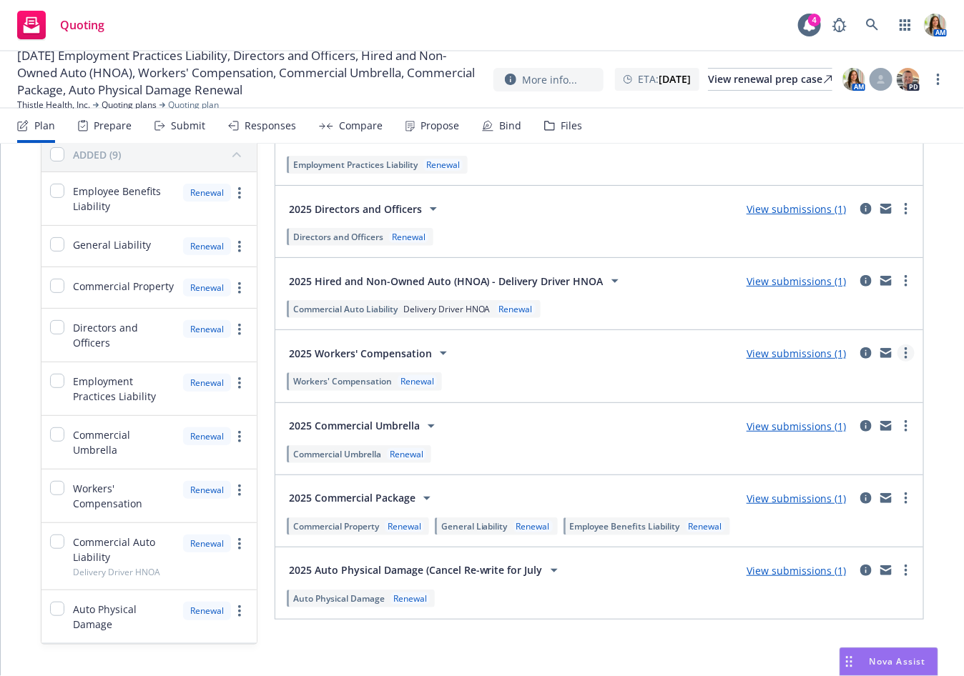
click at [905, 352] on circle "more" at bounding box center [905, 353] width 3 height 3
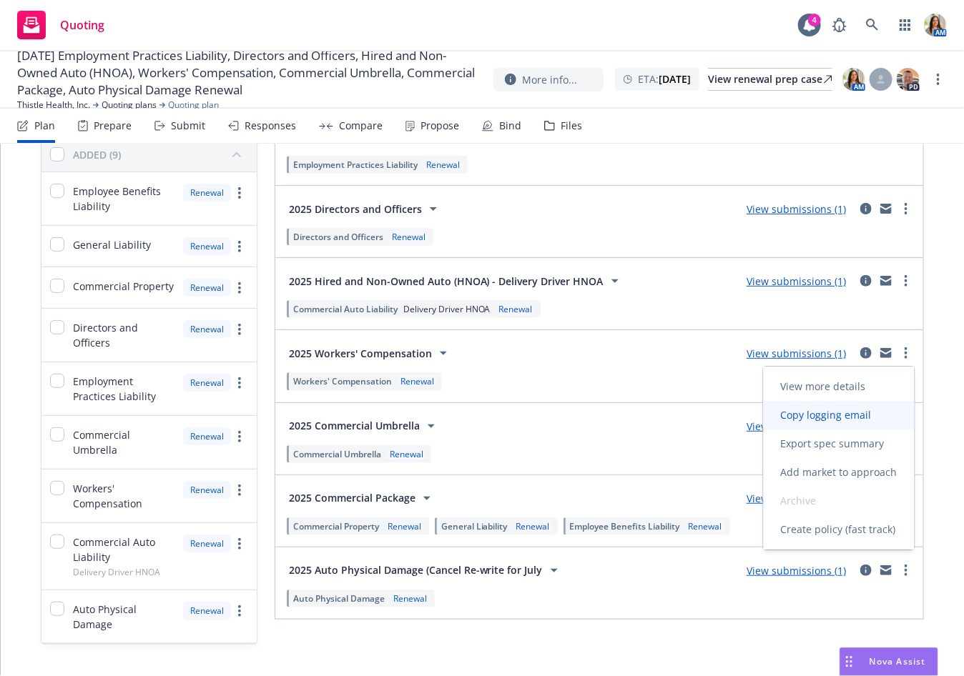
click at [846, 423] on link "Copy logging email" at bounding box center [839, 415] width 151 height 29
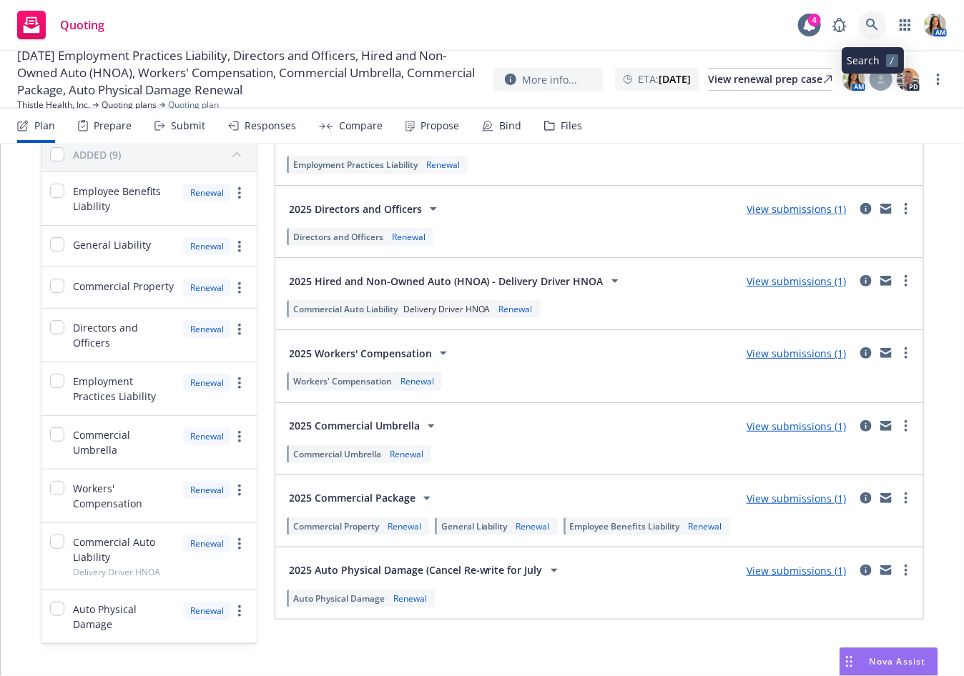
click at [870, 19] on icon at bounding box center [872, 25] width 12 height 12
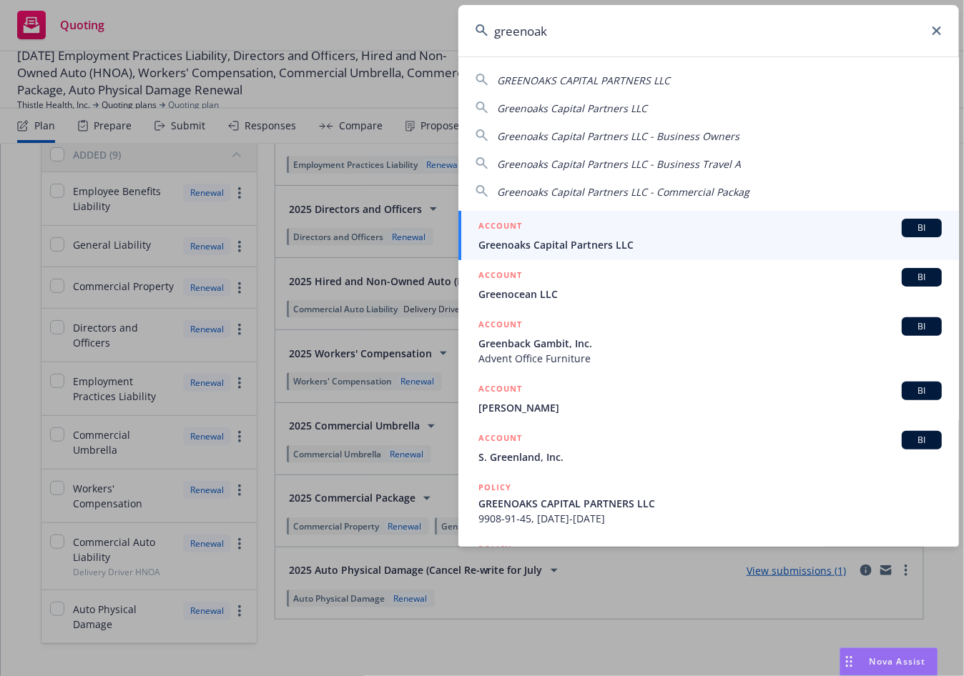
type input "greenoak"
click at [671, 227] on div "ACCOUNT BI" at bounding box center [709, 228] width 463 height 19
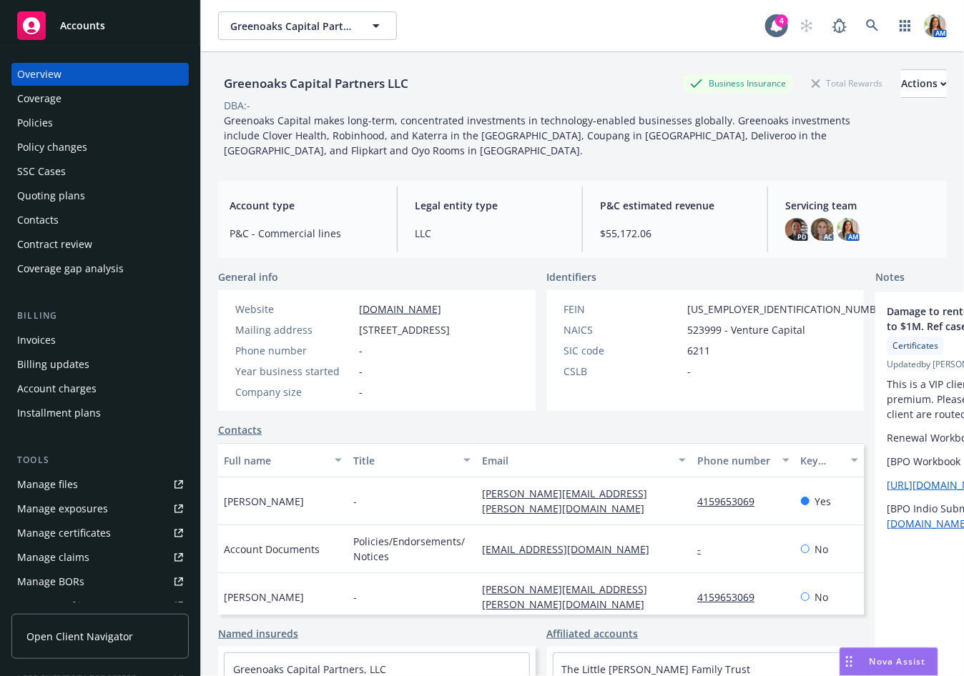
click at [113, 117] on div "Policies" at bounding box center [100, 123] width 166 height 23
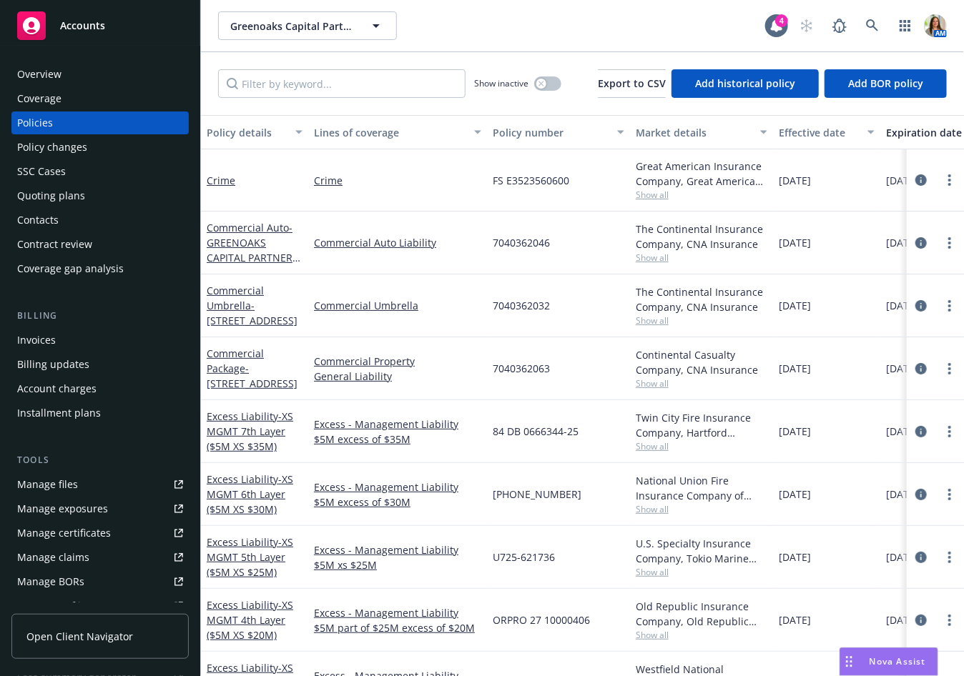
click at [132, 189] on div "Quoting plans" at bounding box center [100, 195] width 166 height 23
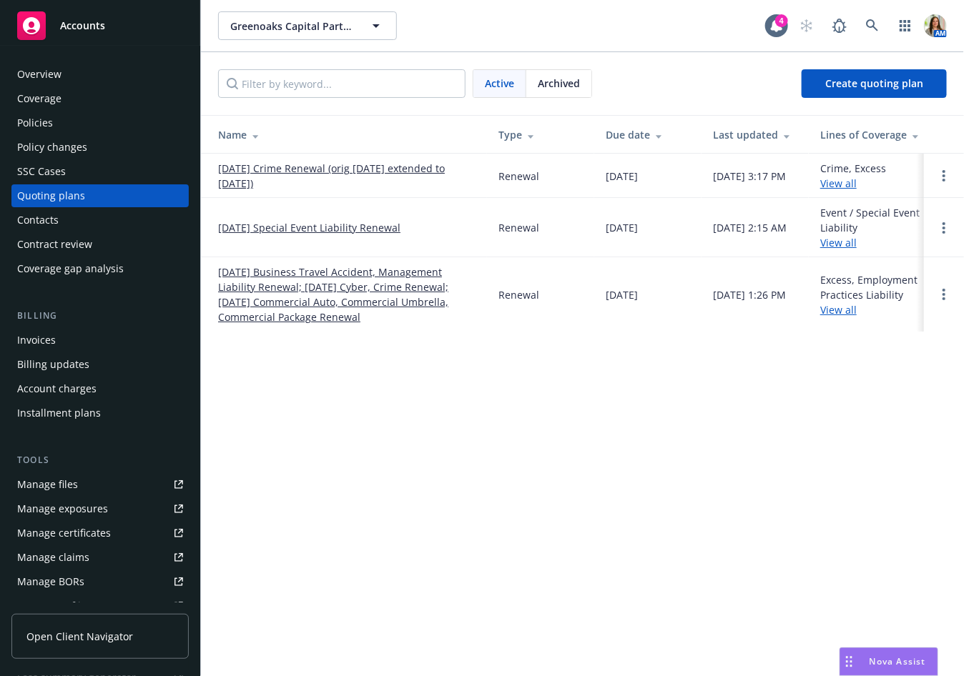
click at [373, 171] on link "9/2/25 Crime Renewal (orig 8/1/25 extended to 9/2/25)" at bounding box center [346, 176] width 257 height 30
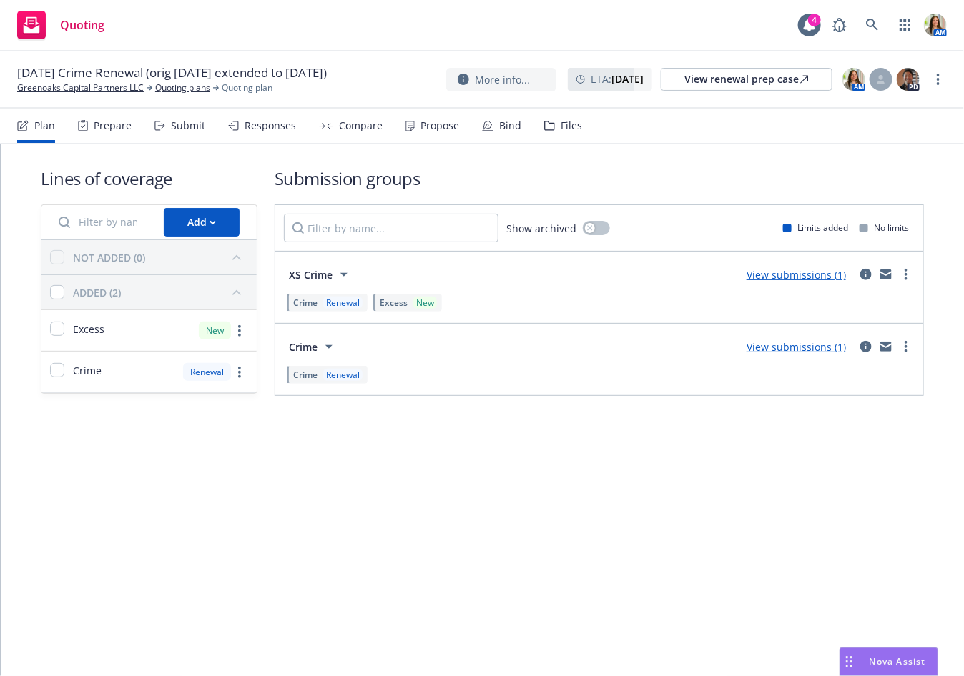
click at [179, 129] on div "Submit" at bounding box center [188, 125] width 34 height 11
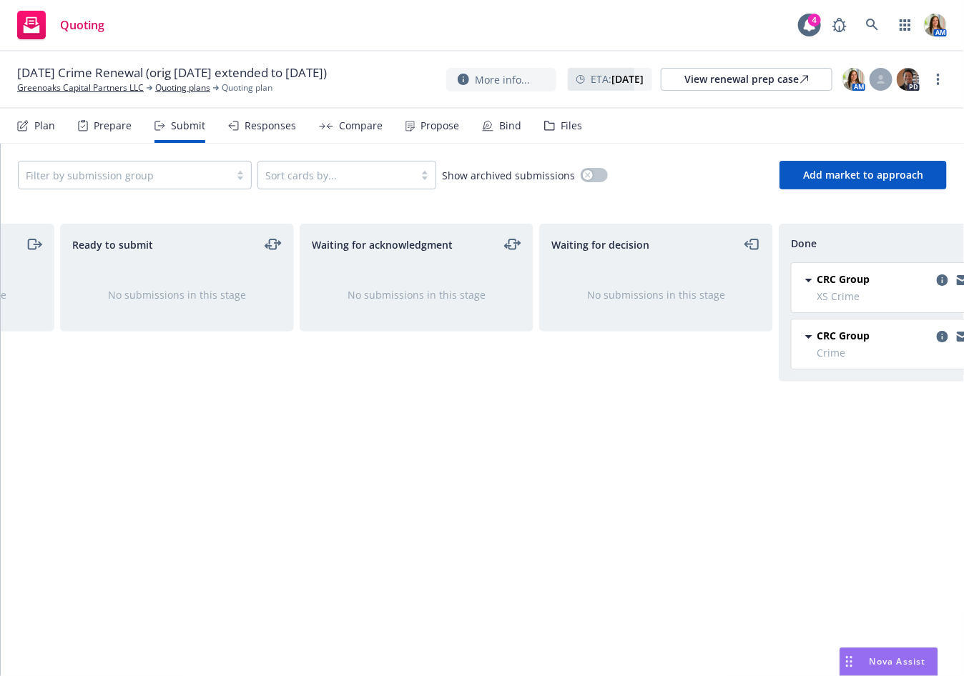
scroll to position [0, 262]
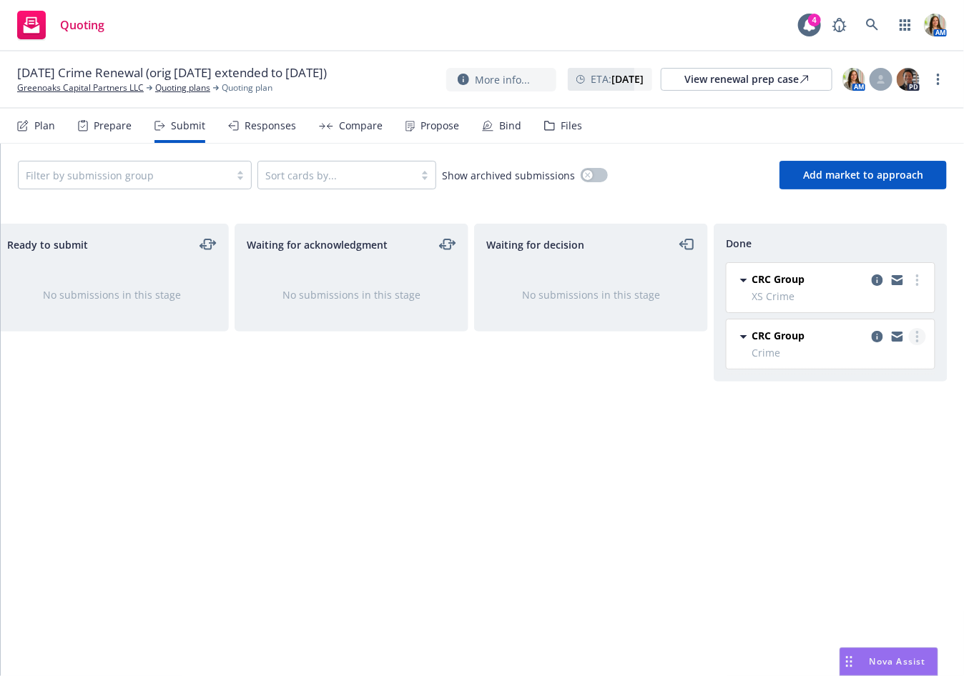
click at [921, 340] on link "more" at bounding box center [917, 336] width 17 height 17
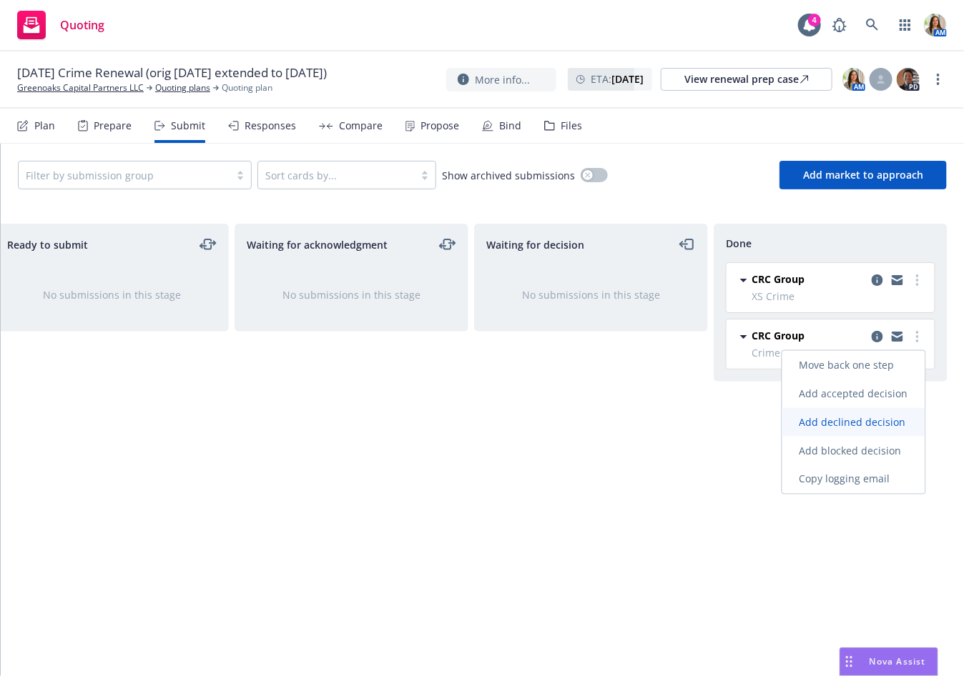
click at [883, 413] on link "Add declined decision" at bounding box center [853, 422] width 143 height 29
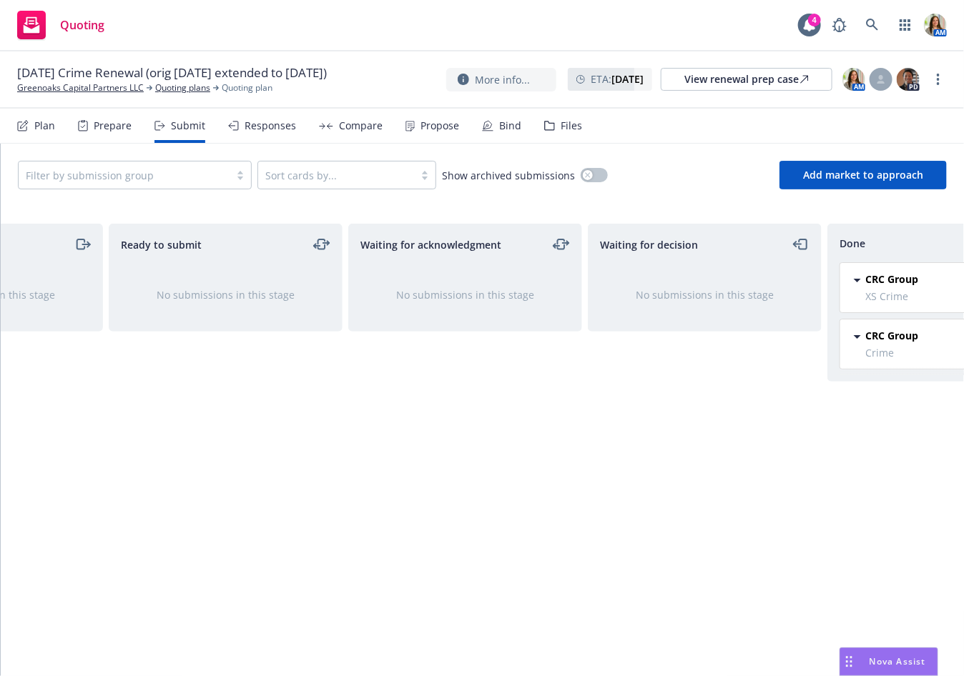
scroll to position [0, 262]
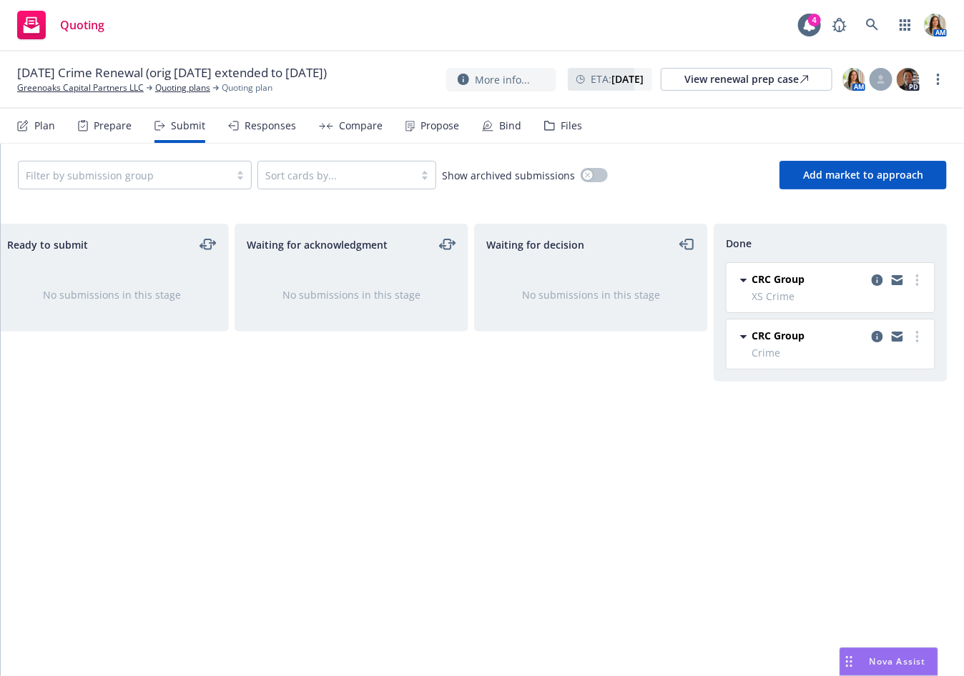
click at [266, 130] on div "Responses" at bounding box center [270, 125] width 51 height 11
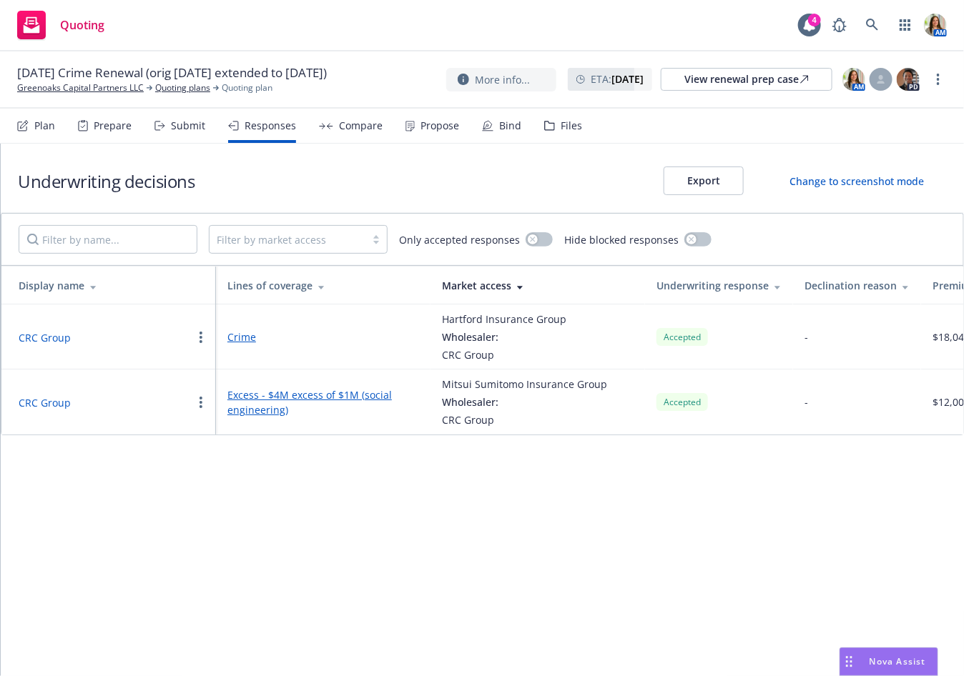
click at [56, 339] on button "CRC Group" at bounding box center [45, 337] width 52 height 15
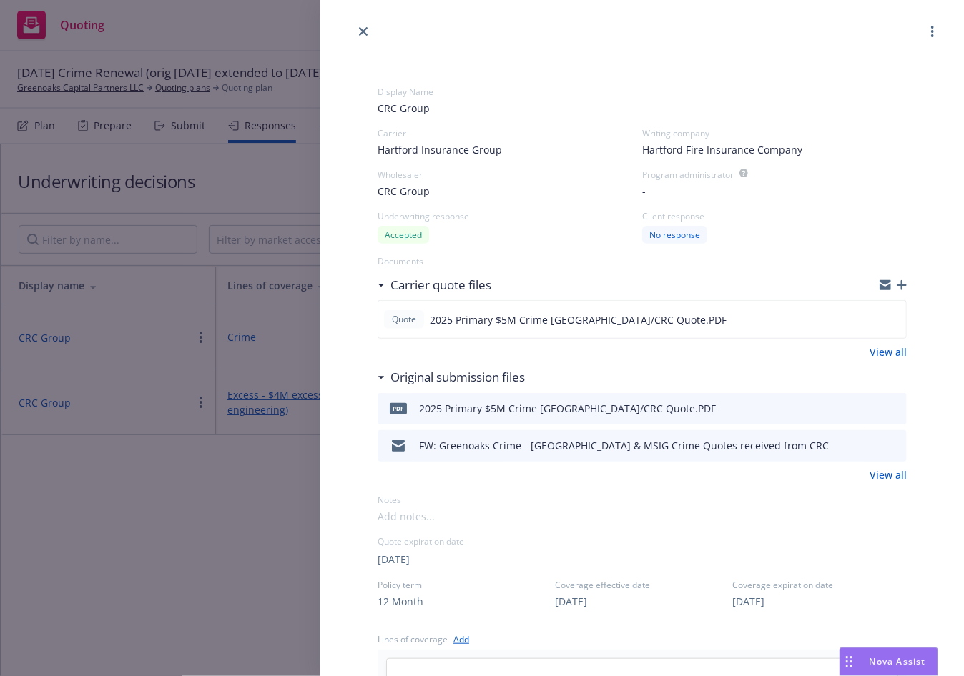
click at [900, 287] on icon "button" at bounding box center [902, 285] width 10 height 10
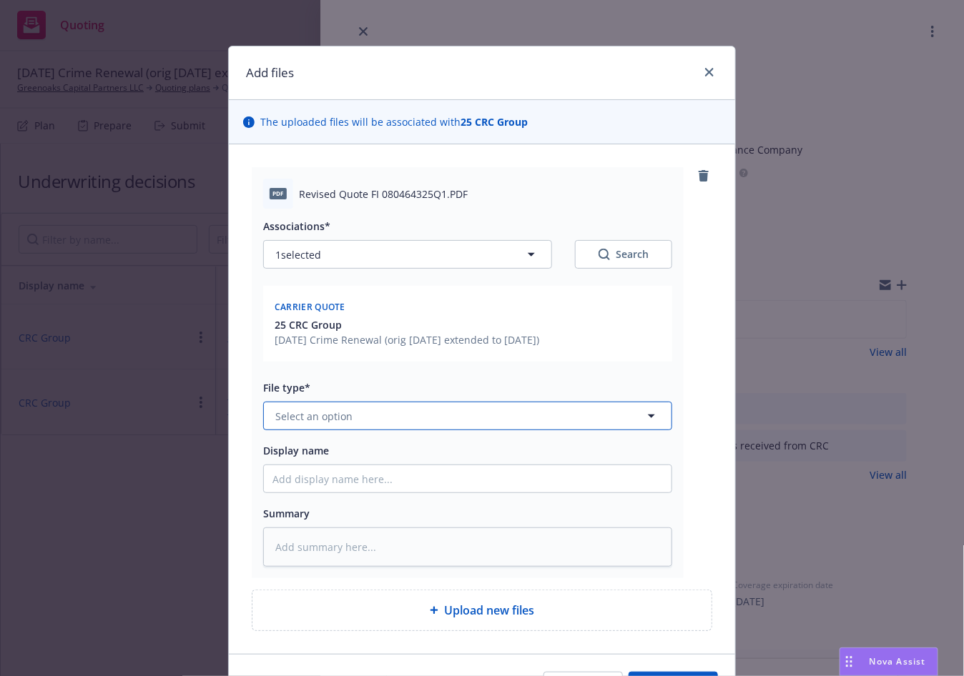
click at [366, 408] on button "Select an option" at bounding box center [467, 416] width 409 height 29
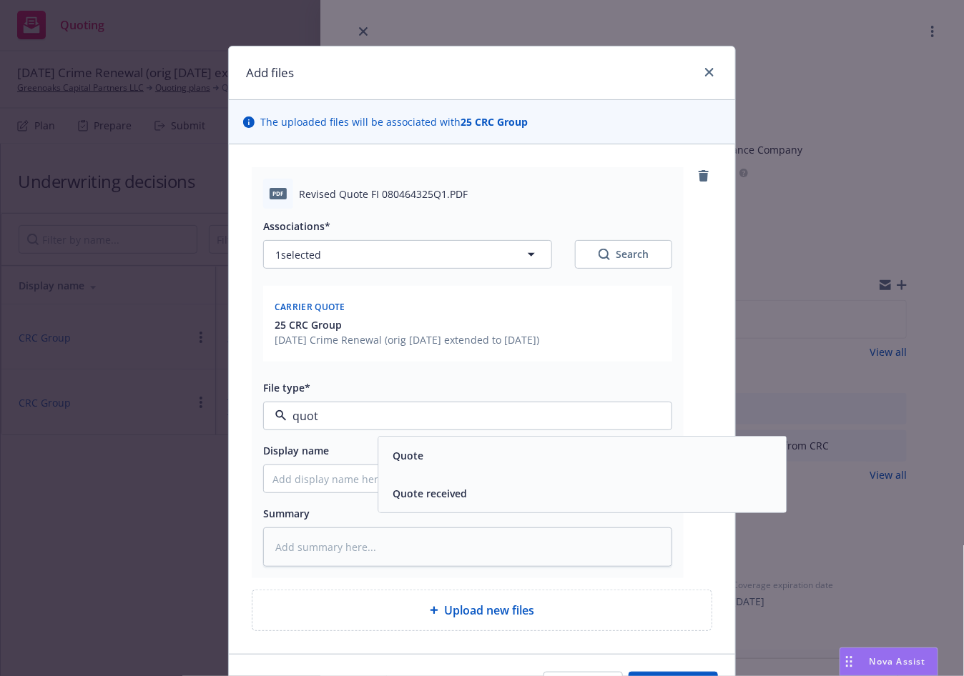
type input "quote"
click at [509, 464] on div "Quote" at bounding box center [582, 455] width 390 height 21
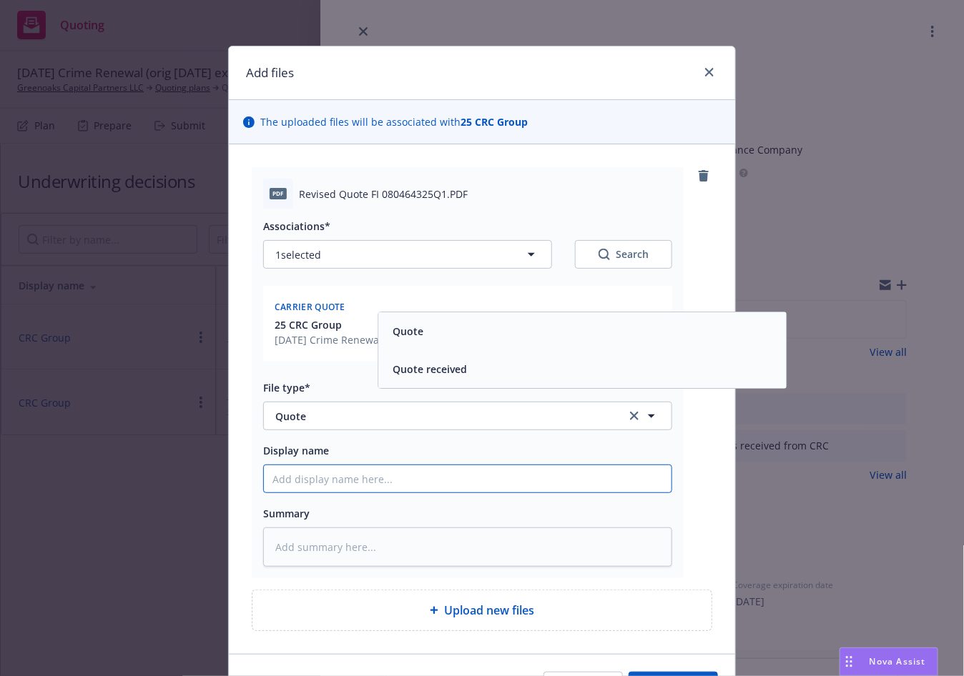
click at [414, 483] on input "Display name" at bounding box center [468, 478] width 408 height 27
type textarea "x"
type input "R"
type textarea "x"
type input "RE"
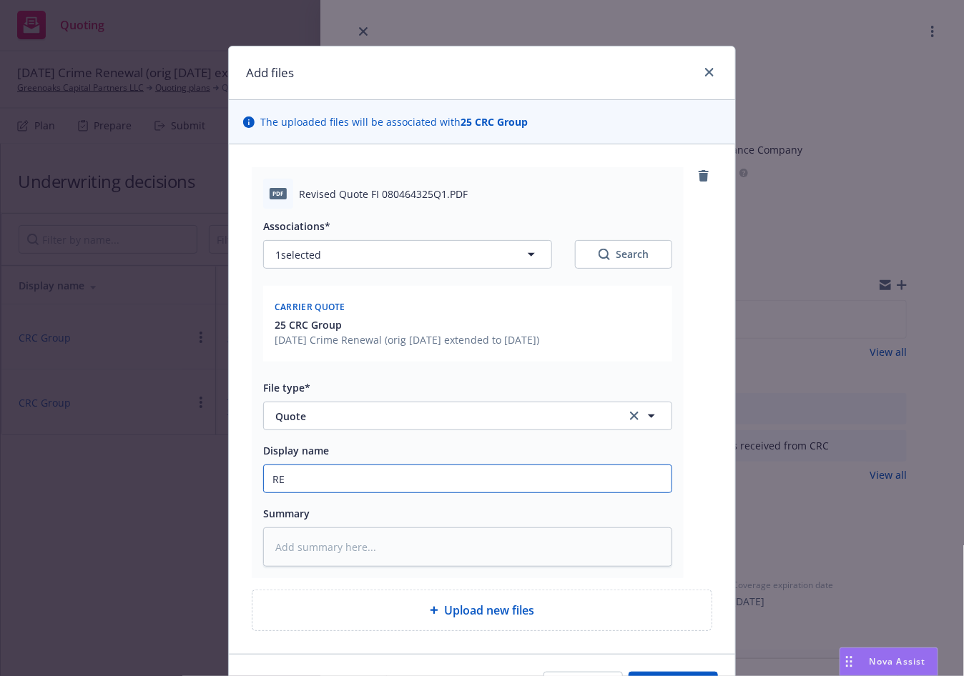
type textarea "x"
type input "REV"
type textarea "x"
type input "[PERSON_NAME]"
type textarea "x"
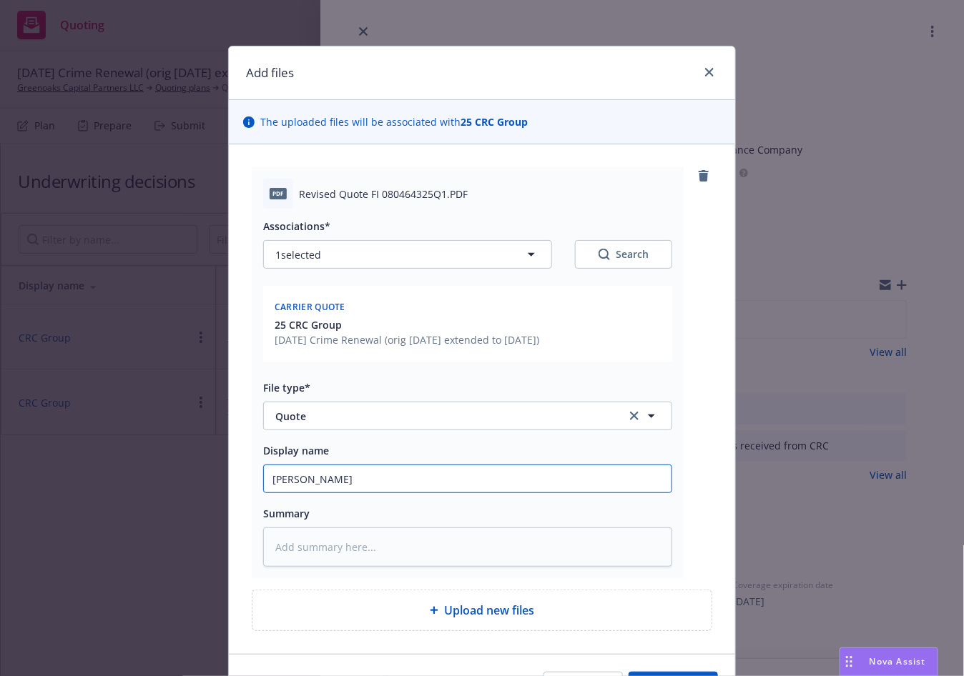
type input "REVISE"
type textarea "x"
type input "REVISED"
type textarea "x"
type input "REVISED"
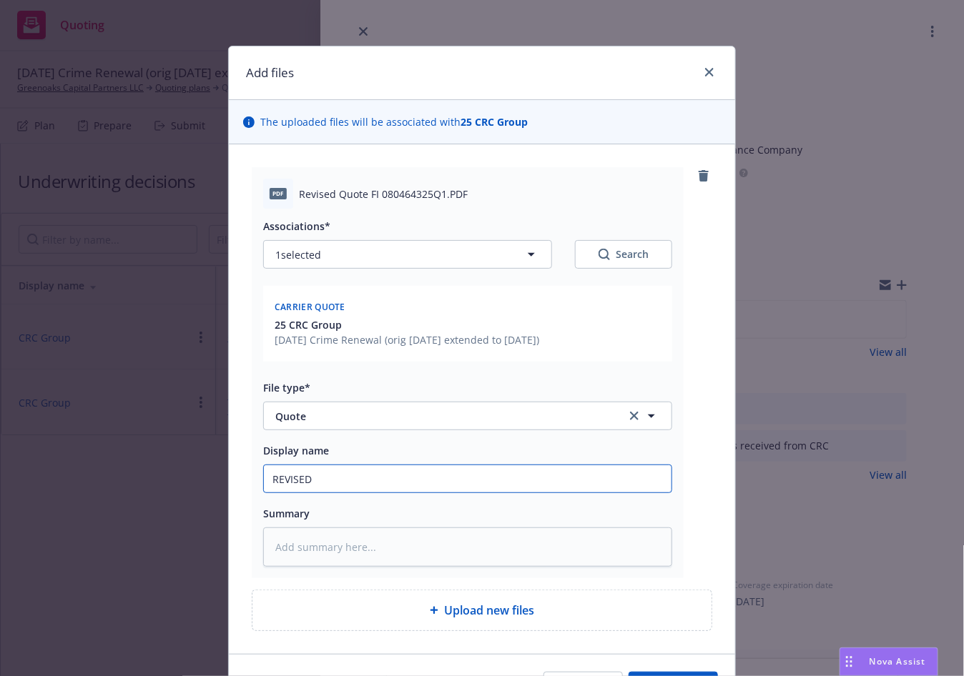
type textarea "x"
type input "REVISED H"
type textarea "x"
type input "REVISED Ha"
type textarea "x"
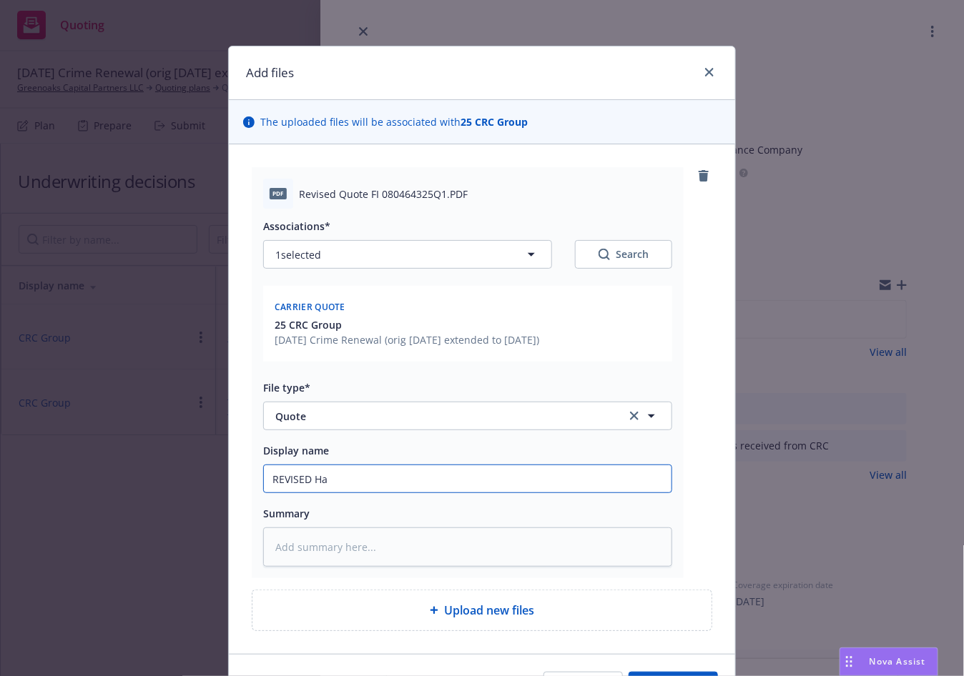
type input "REVISED Har"
type textarea "x"
type input "REVISED [PERSON_NAME]"
type textarea "x"
type input "REVISED Harto"
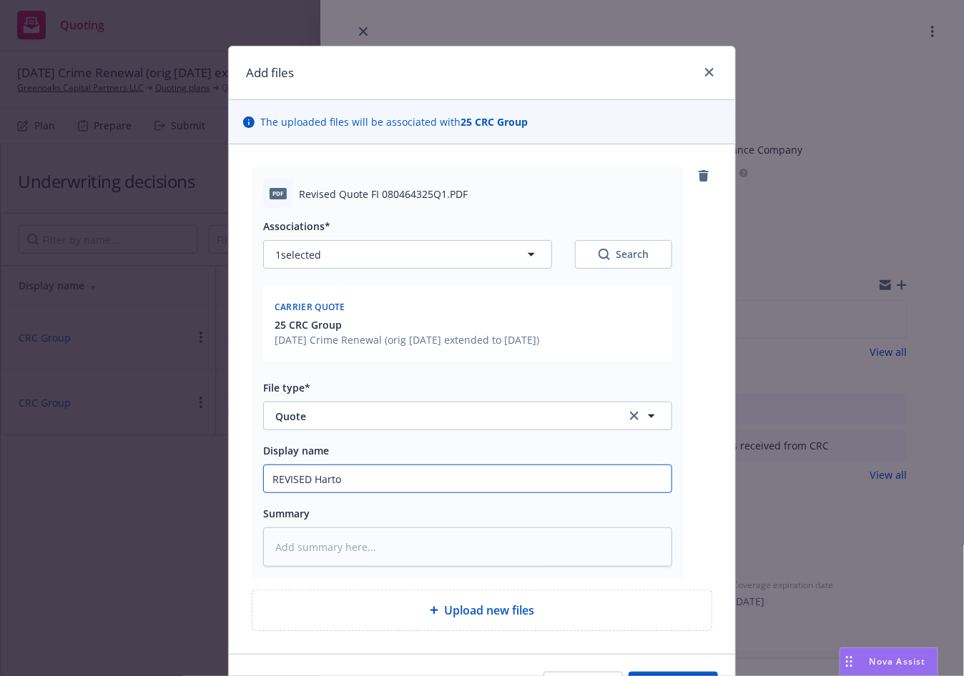
type textarea "x"
type input "REVISED Hartof"
type textarea "x"
type input "REVISED Hartofr"
type textarea "x"
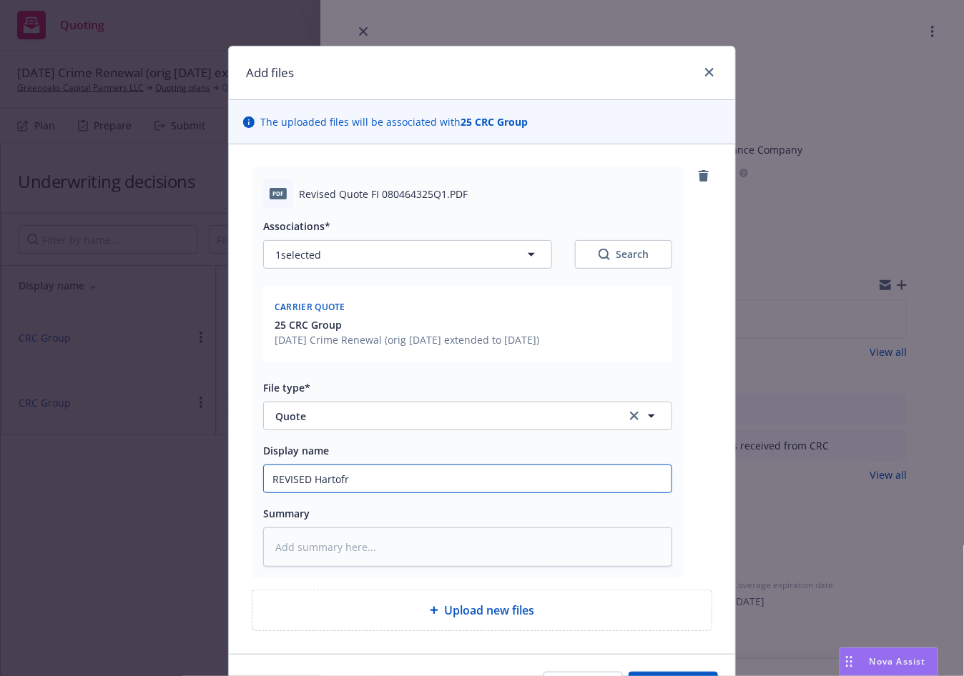
type input "REVISED Hartof"
type textarea "x"
type input "REVISED Harto"
type textarea "x"
type input "REVISED [PERSON_NAME]"
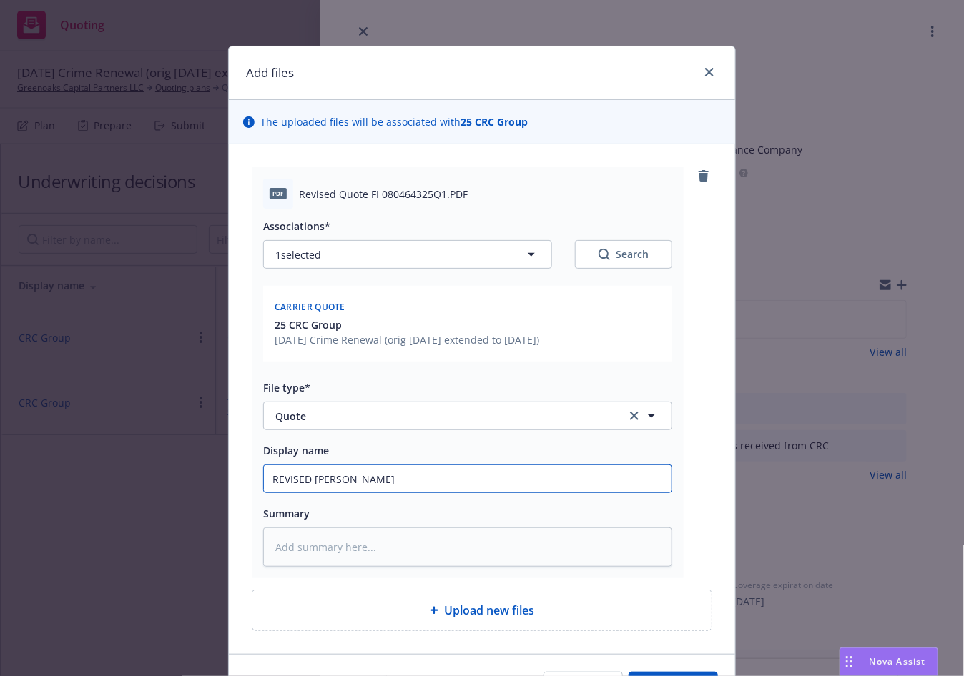
type textarea "x"
type input "REVISED Hartf"
type textarea "x"
type input "REVISED Hartfo"
type textarea "x"
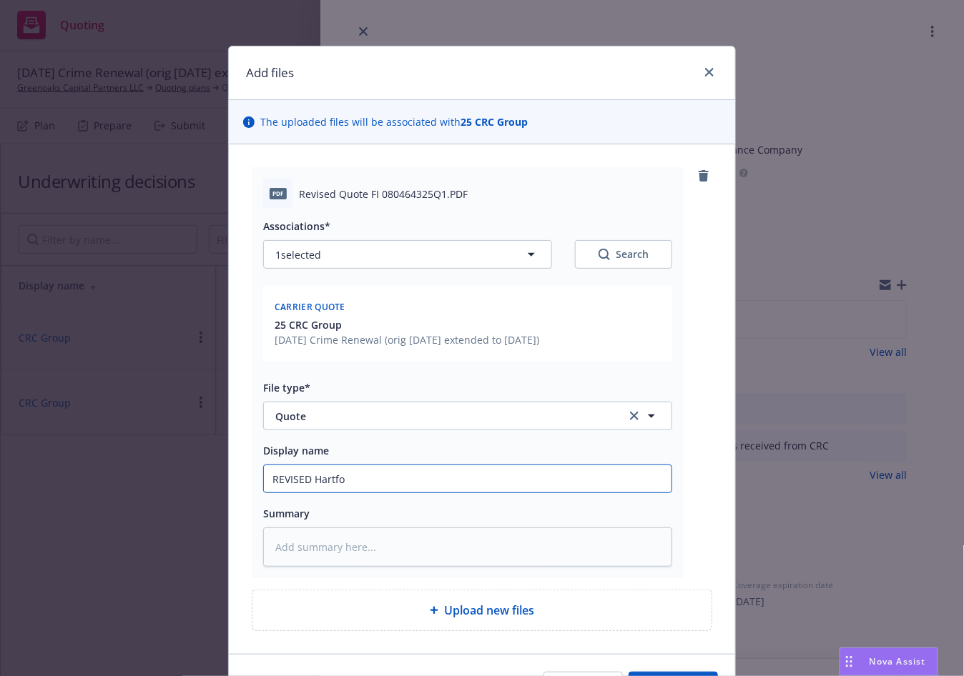
type input "REVISED Hartfor"
type textarea "x"
type input "REVISED [GEOGRAPHIC_DATA]"
type textarea "x"
type input "REVISED [GEOGRAPHIC_DATA]"
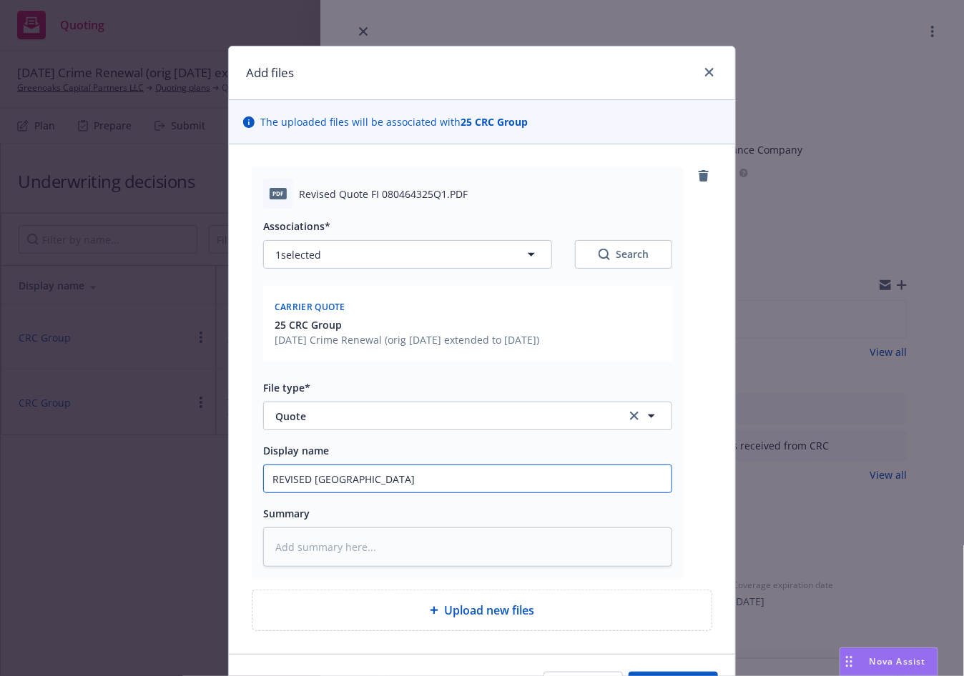
type textarea "x"
type input "REVISED Hartford C"
type textarea "x"
type input "REVISED Hartford CR"
type textarea "x"
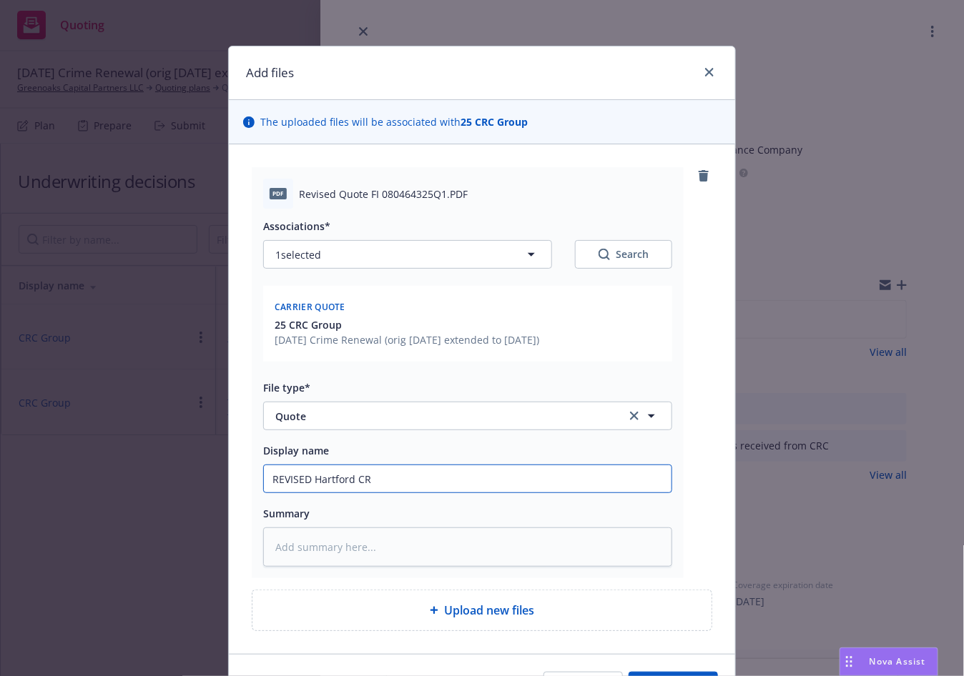
type input "REVISED Hartford CR"
type textarea "x"
type input "REVISED Hartford CR Q"
type textarea "x"
type input "REVISED Hartford CR Qu"
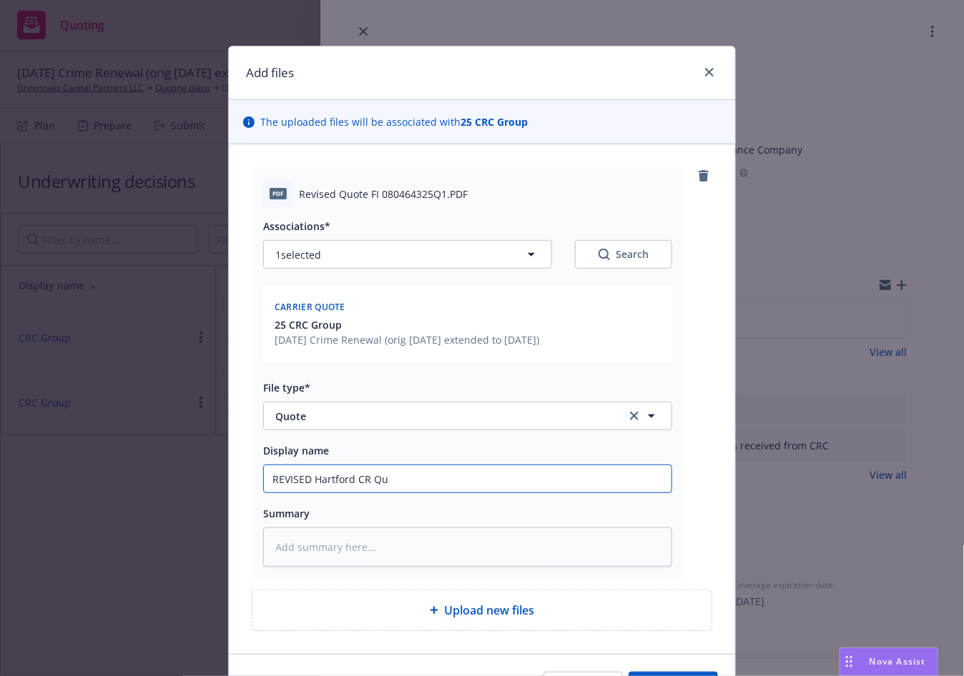
type textarea "x"
type input "REVISED Hartford CR Quo"
type textarea "x"
type input "REVISED Hartford CR Quot"
type textarea "x"
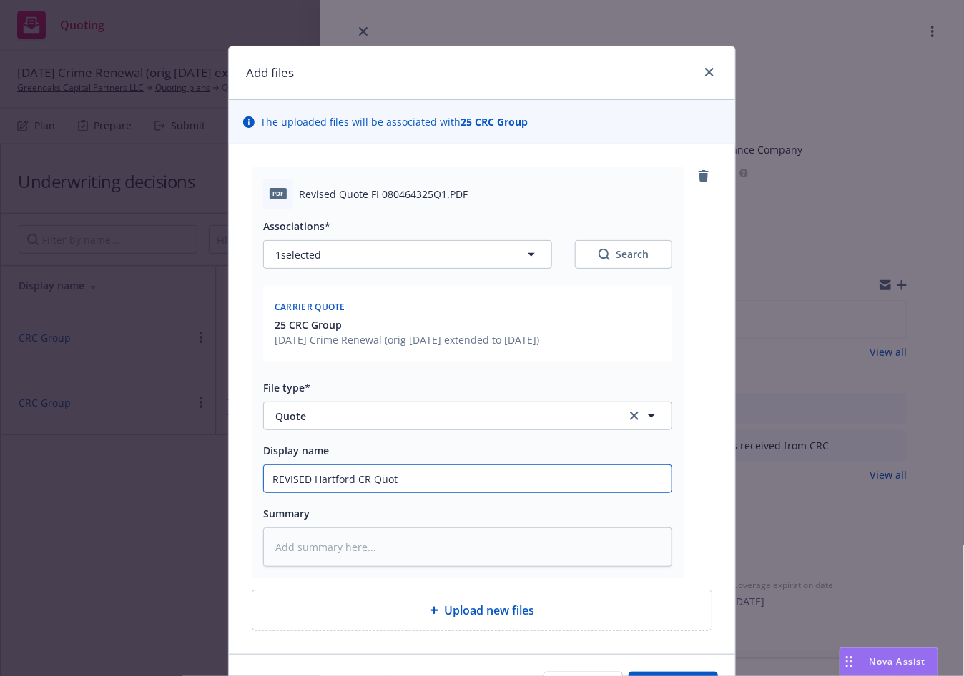
type input "REVISED Hartford CR Quote"
type textarea "x"
type input "REVISED Hartford CR Quote"
type textarea "x"
type input "REVISED Hartford CR Quote -"
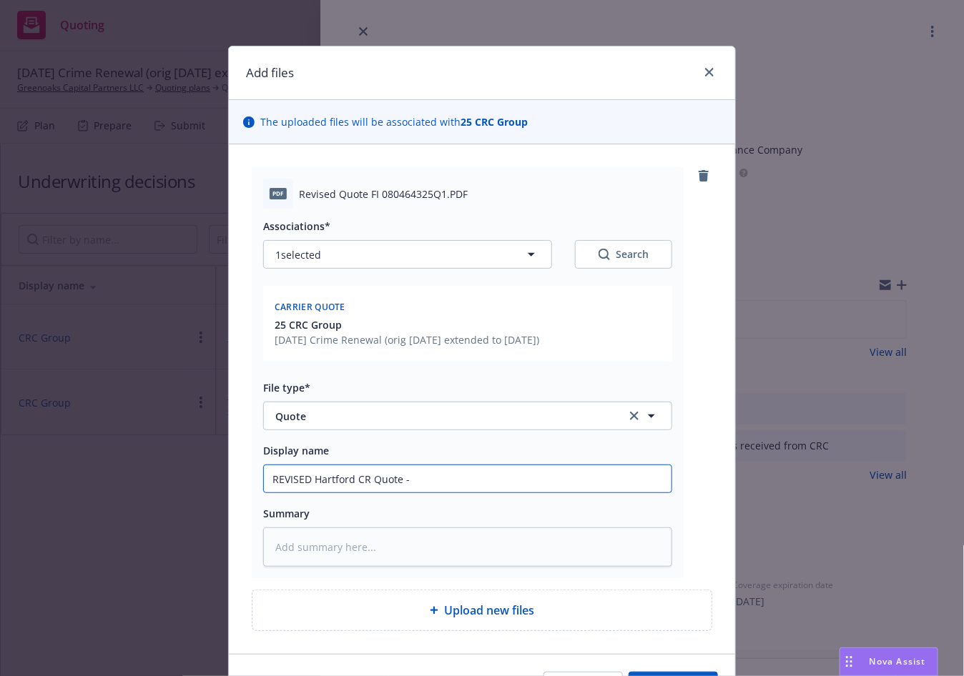
type textarea "x"
type input "REVISED Hartford CR Quote -"
type textarea "x"
type input "REVISED Hartford CR Quote - N"
type textarea "x"
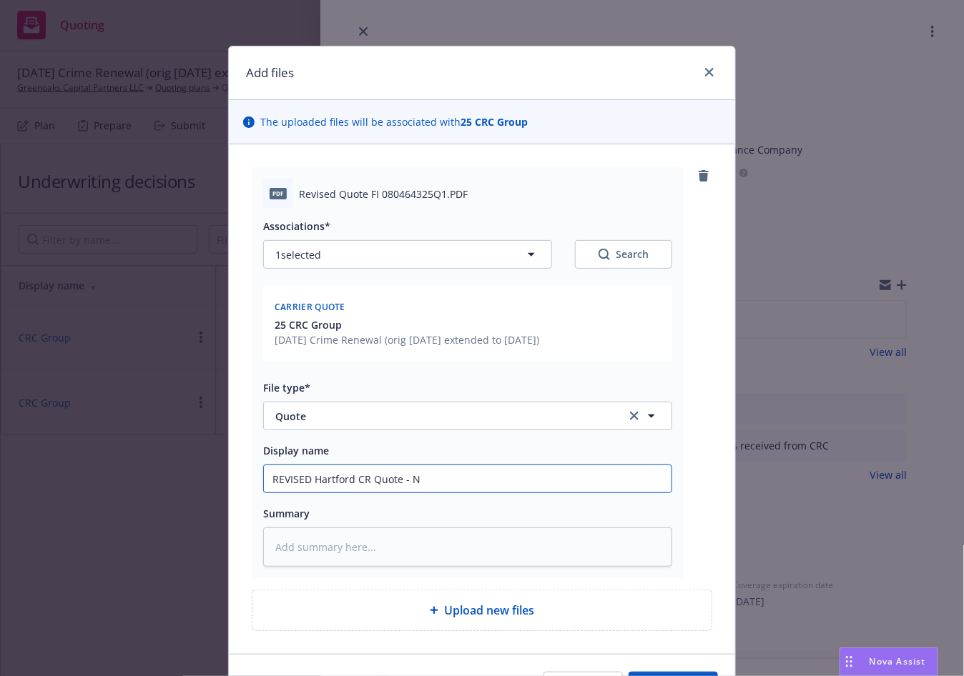
type input "REVISED Hartford CR Quote - No"
type textarea "x"
type input "REVISED Hartford CR Quote - No"
type textarea "x"
type input "REVISED Hartford CR Quote - No A"
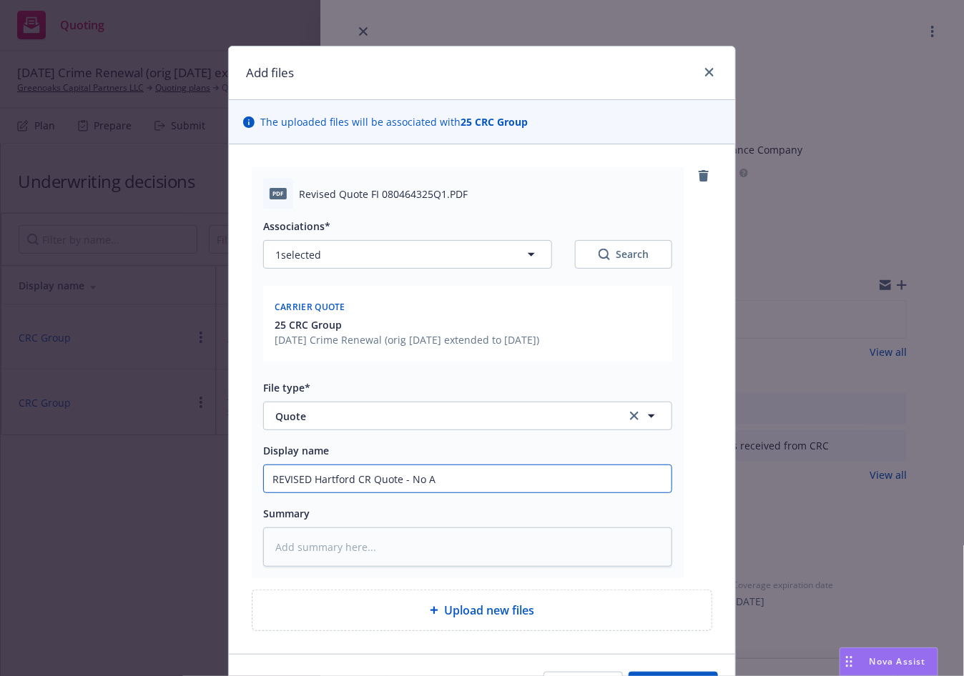
type textarea "x"
type input "REVISED Hartford CR Quote - No Ag"
type textarea "x"
type input "REVISED Hartford CR Quote - No Agg"
type textarea "x"
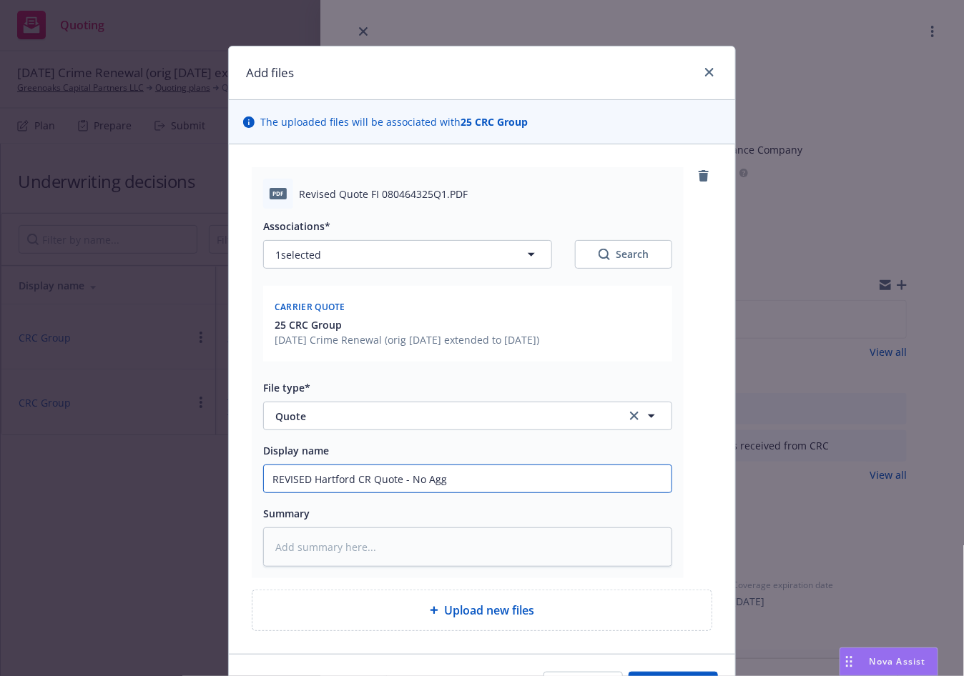
type input "REVISED Hartford CR Quote - No Aggr"
type textarea "x"
type input "REVISED Hartford CR Quote - No Aggre"
type textarea "x"
type input "REVISED Hartford CR Quote - No Aggrega"
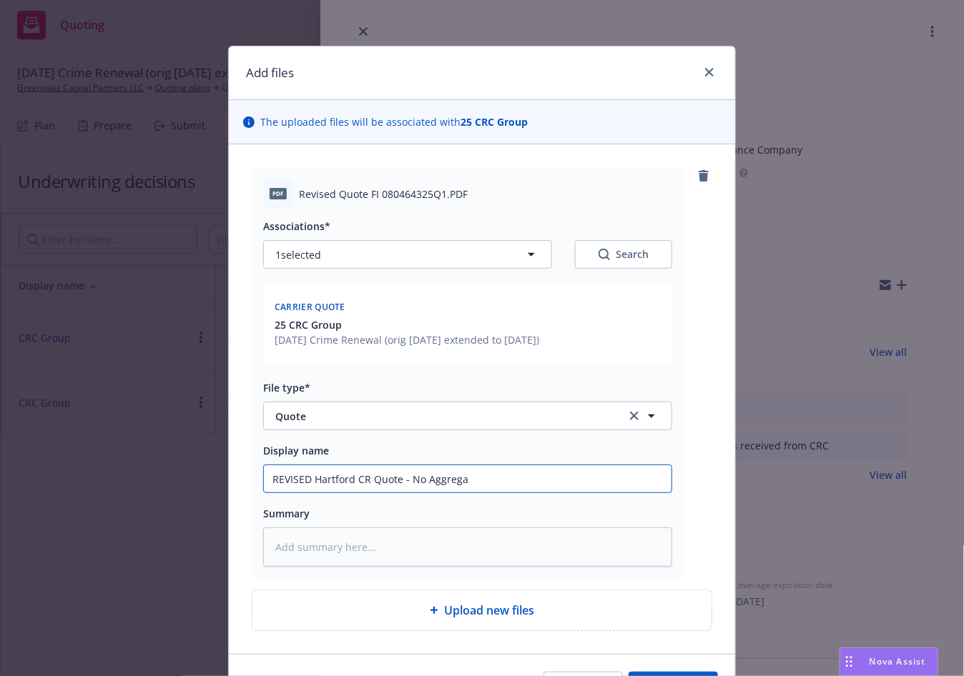
type textarea "x"
type input "REVISED Hartford CR Quote - No Aggregat"
type textarea "x"
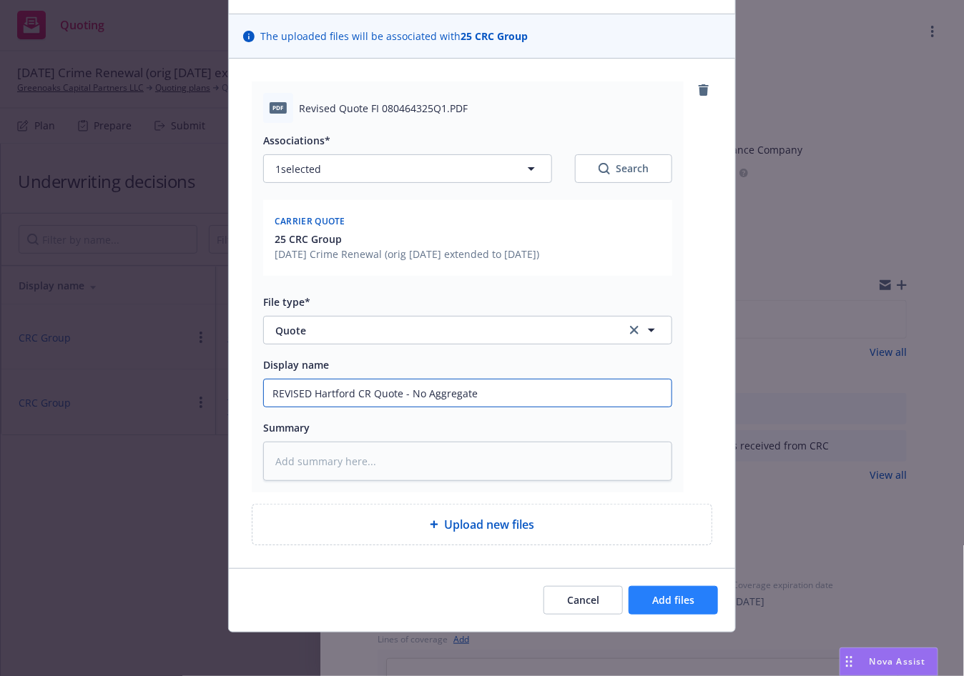
type input "REVISED Hartford CR Quote - No Aggregate"
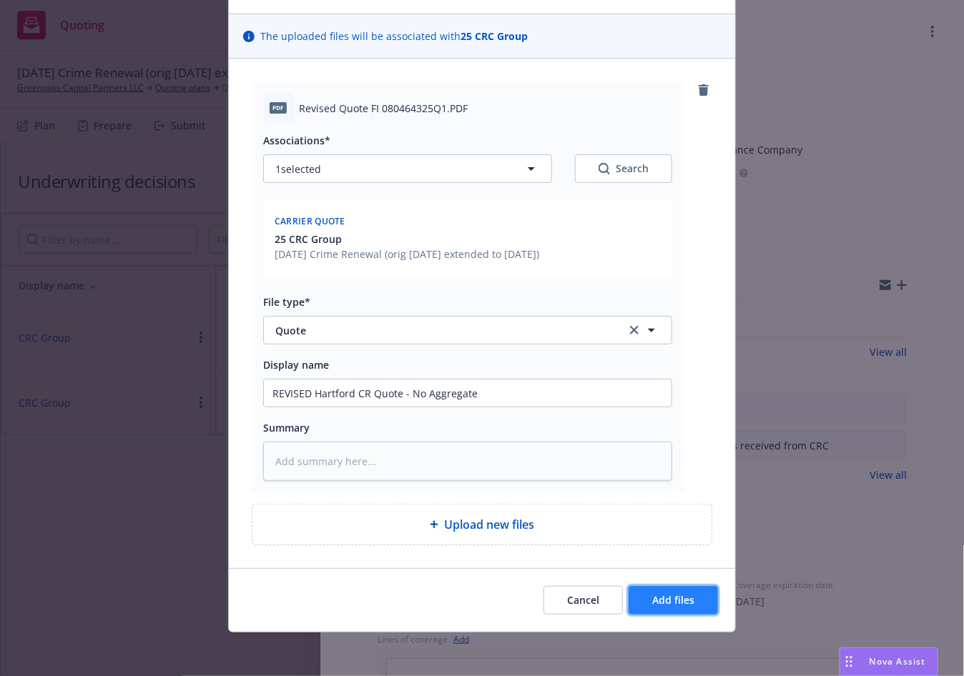
click at [656, 600] on span "Add files" at bounding box center [673, 600] width 42 height 14
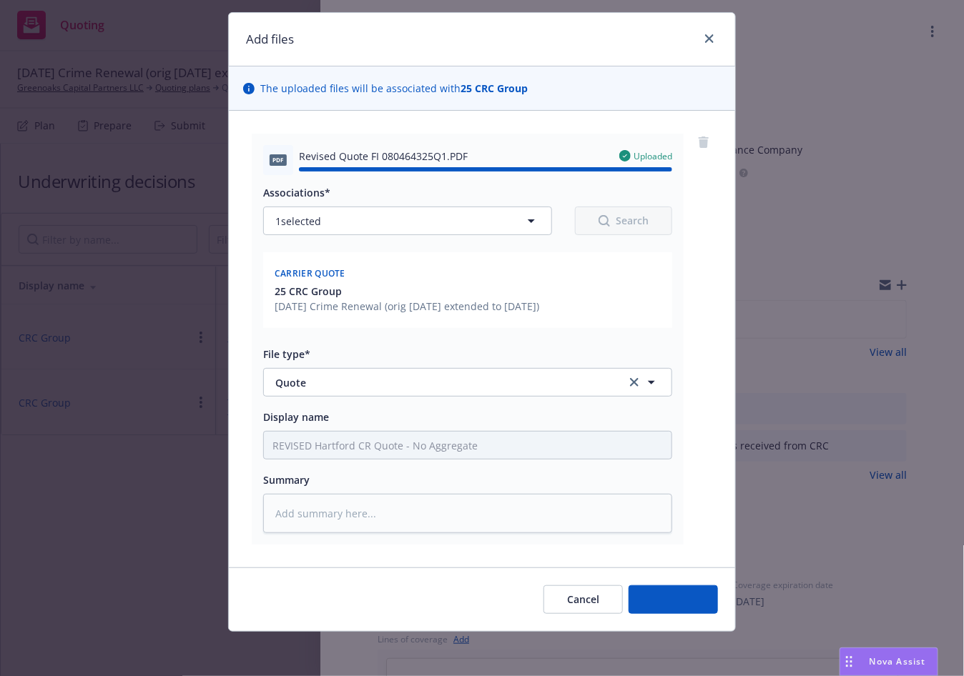
type textarea "x"
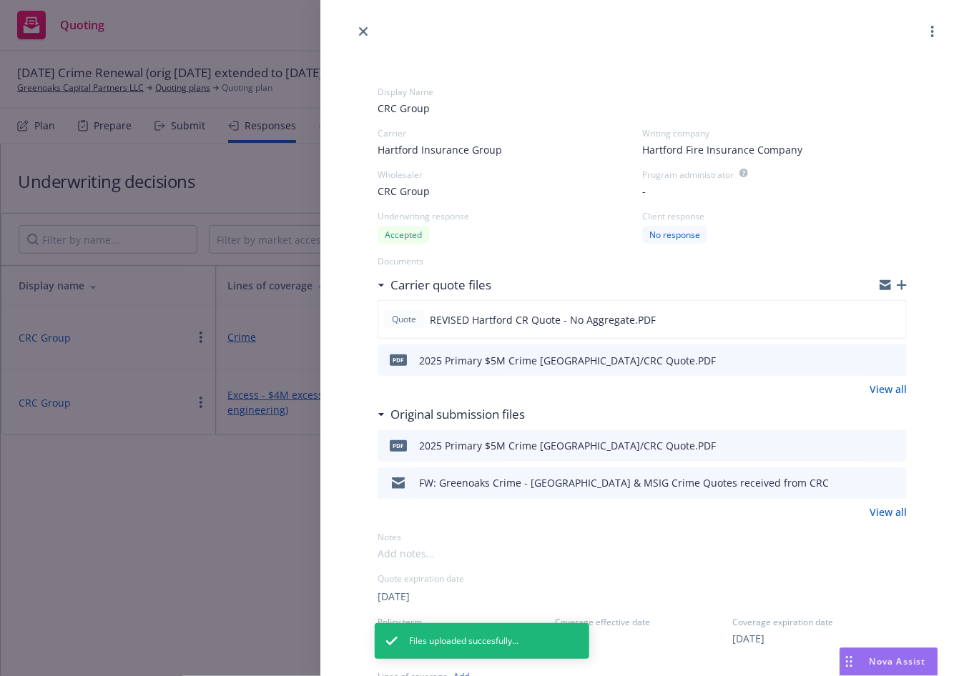
click at [933, 34] on circle "button" at bounding box center [932, 35] width 3 height 3
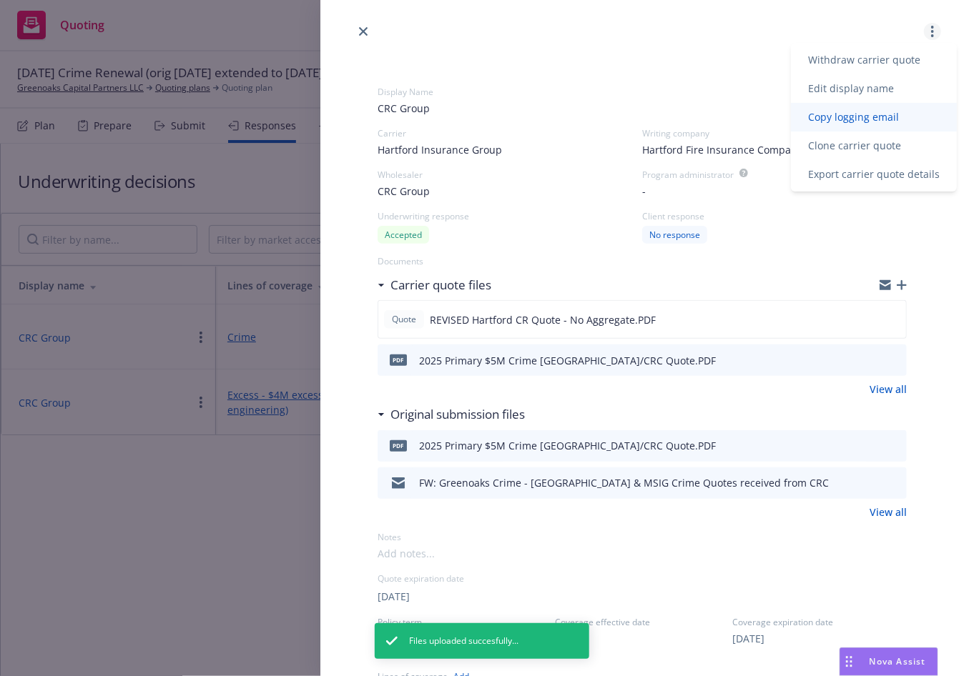
click at [889, 109] on link "Copy logging email" at bounding box center [874, 117] width 166 height 29
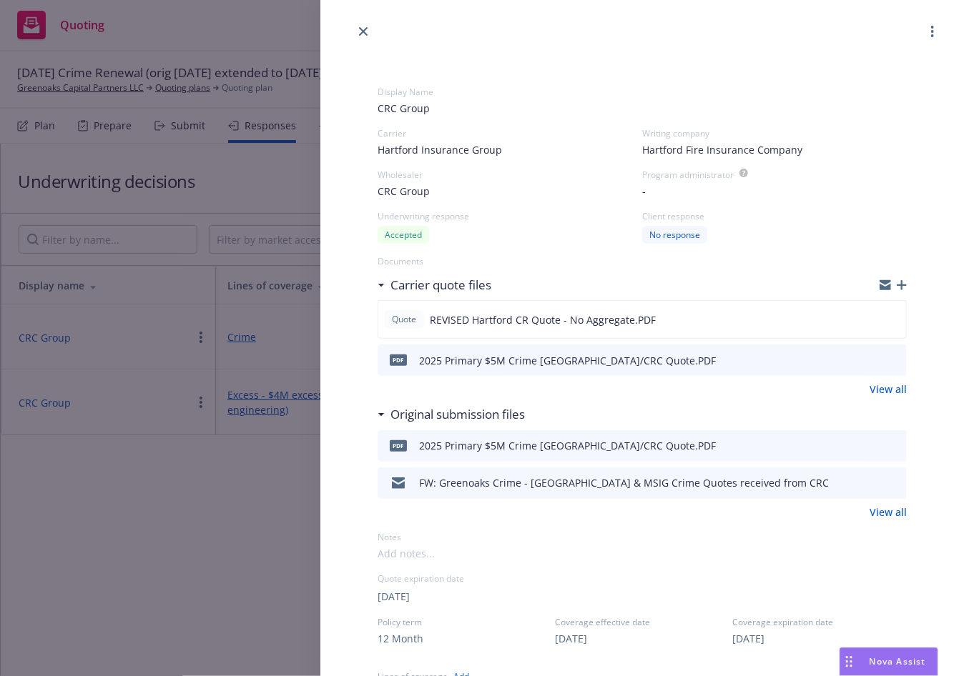
click at [373, 25] on div at bounding box center [641, 20] width 643 height 40
click at [365, 29] on icon "close" at bounding box center [363, 31] width 9 height 9
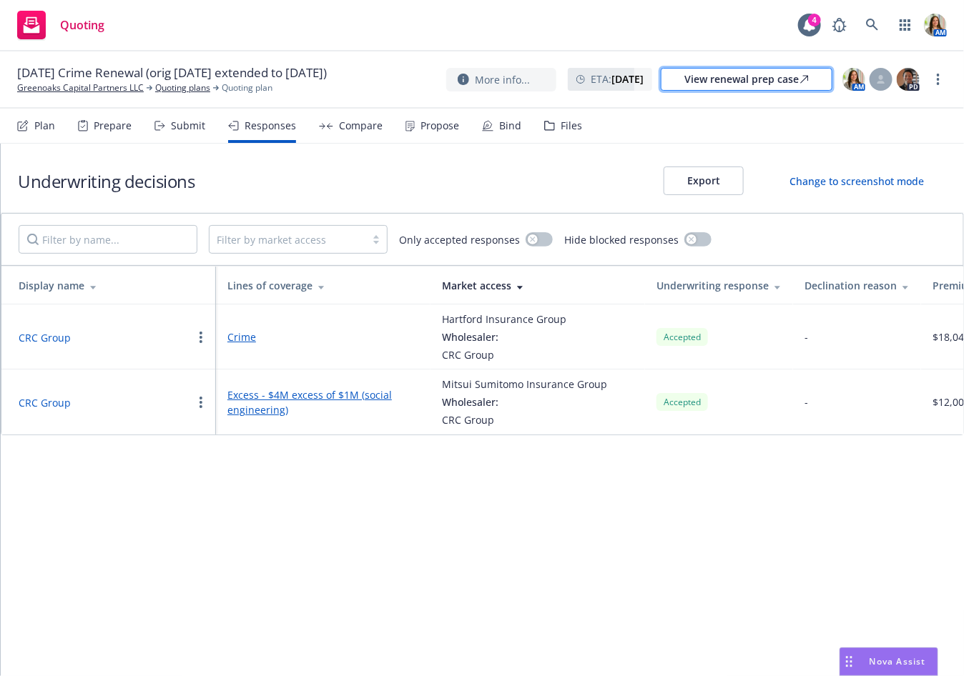
click at [776, 74] on div "View renewal prep case" at bounding box center [746, 79] width 124 height 21
